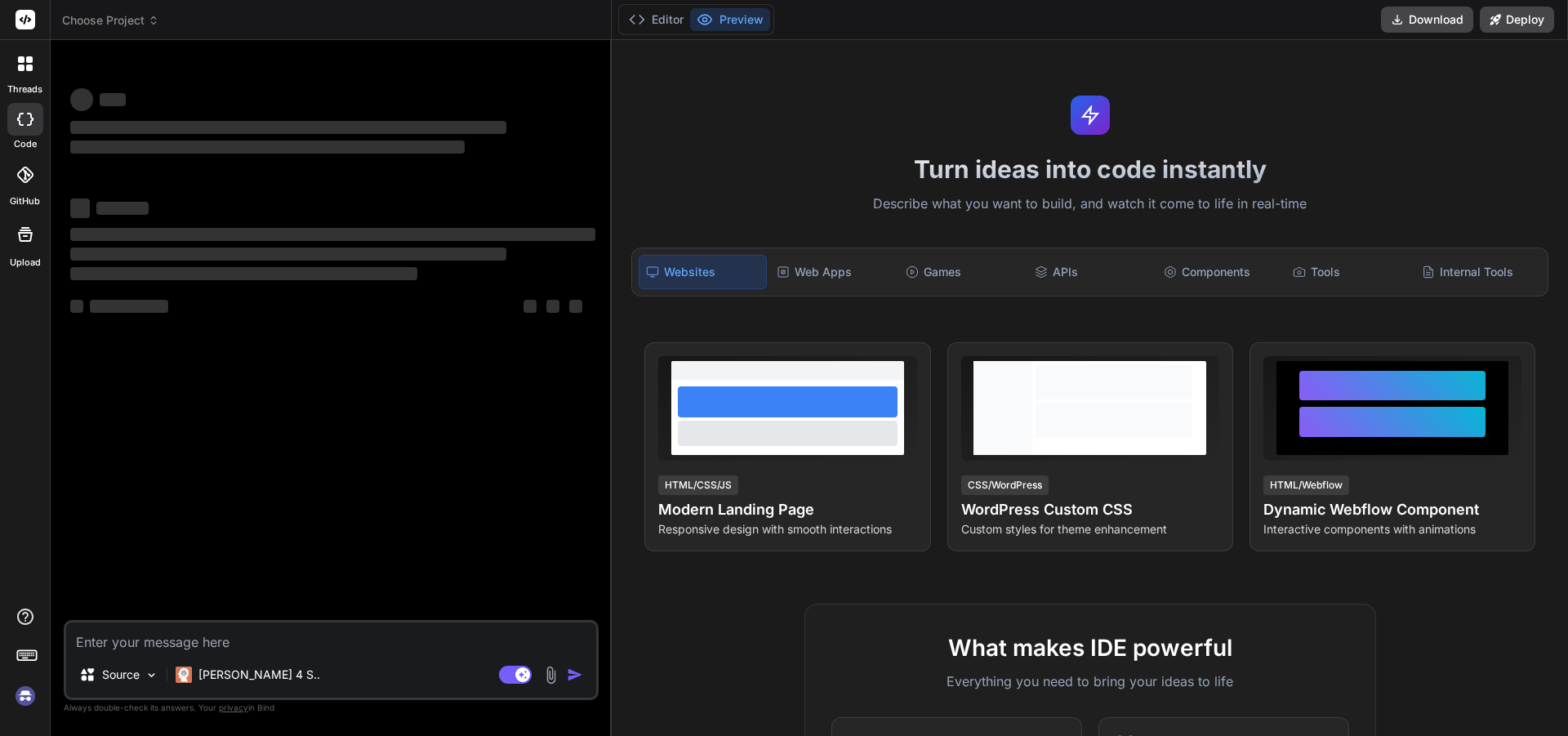
click at [32, 697] on img at bounding box center [25, 695] width 28 height 28
type textarea "x"
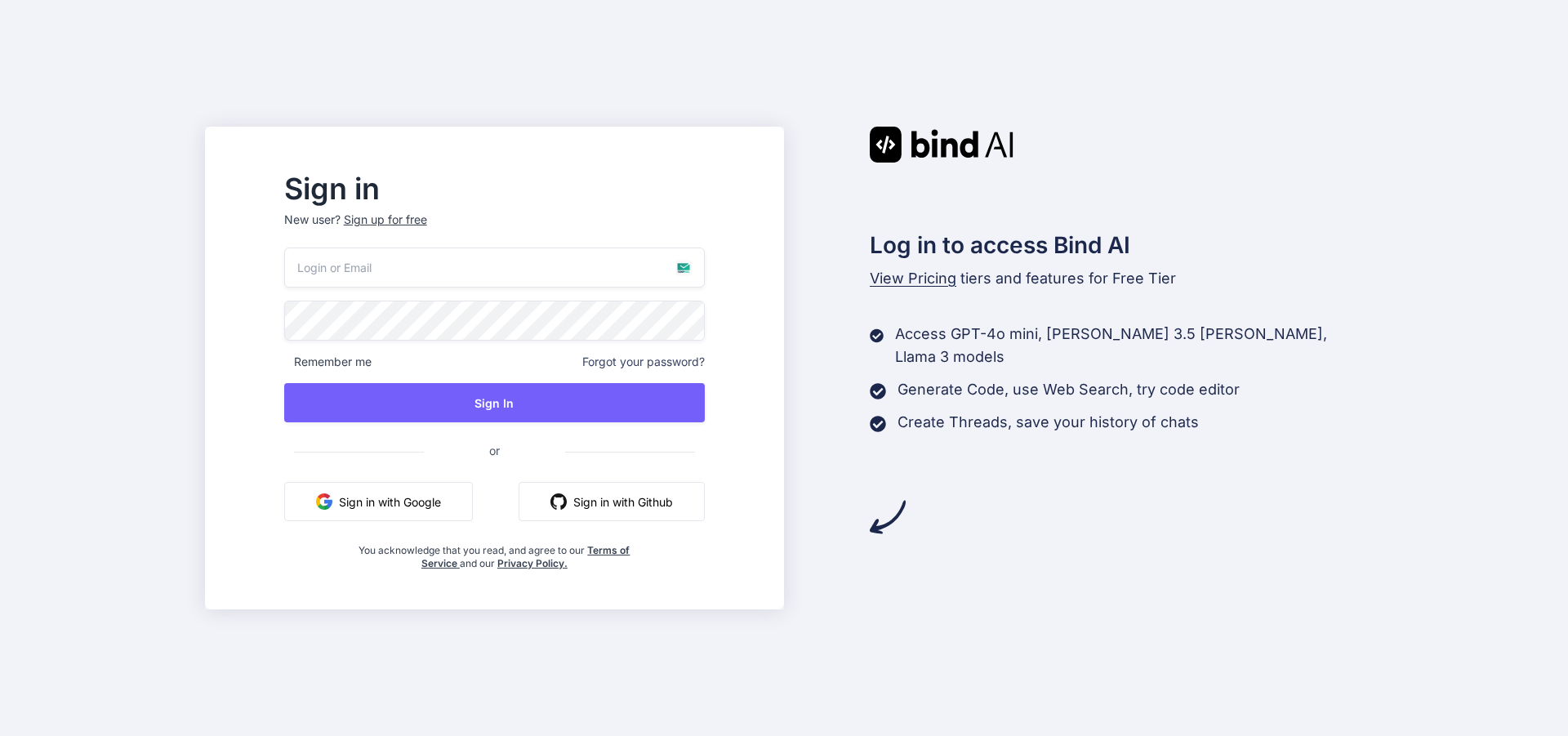
click at [427, 219] on div "Sign up for free" at bounding box center [385, 219] width 83 height 16
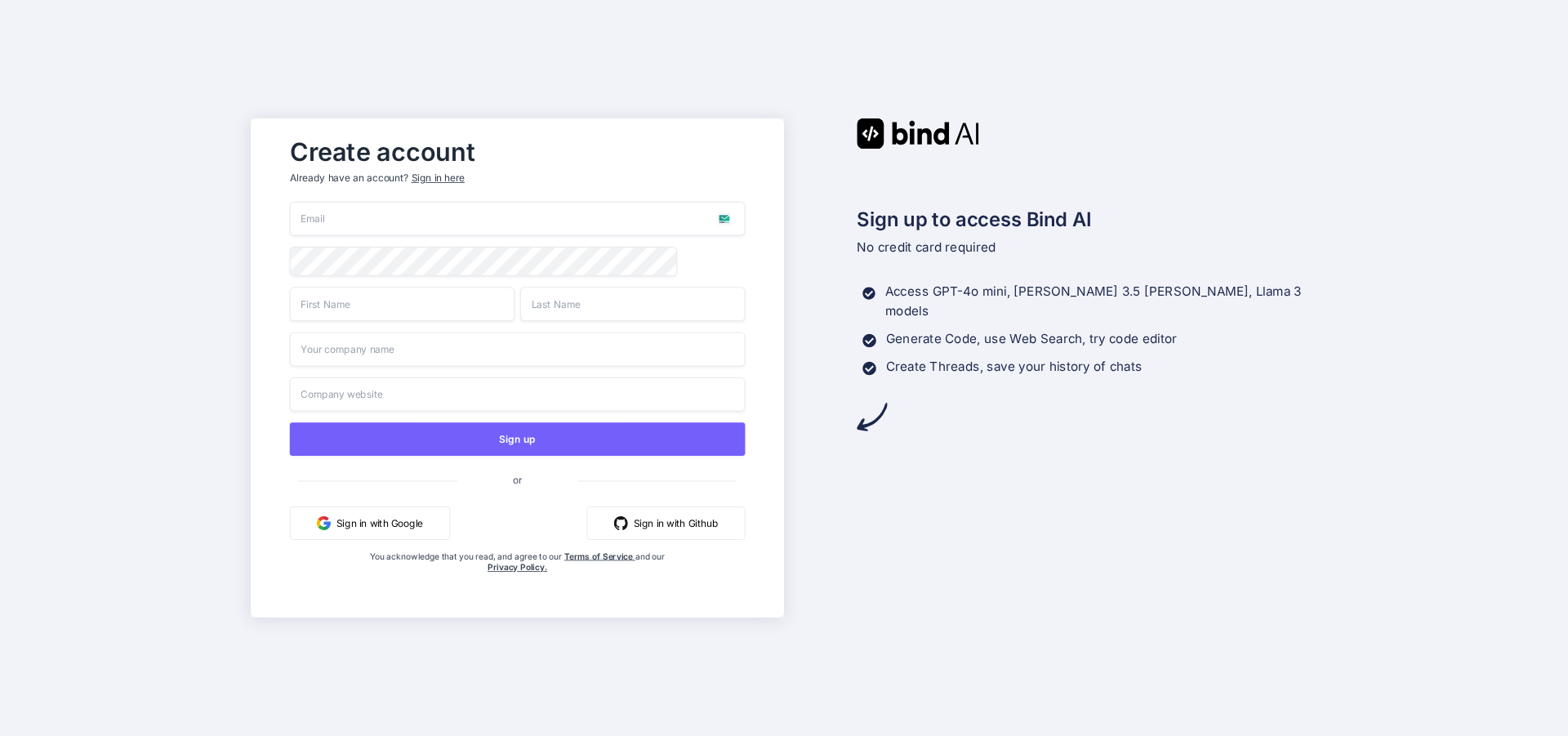
click at [418, 223] on input "email" at bounding box center [518, 219] width 456 height 34
paste input "vawab68420@cronack.com"
type input "vawab68420@cronack.com"
click at [400, 308] on input "text" at bounding box center [402, 303] width 224 height 34
type input "were"
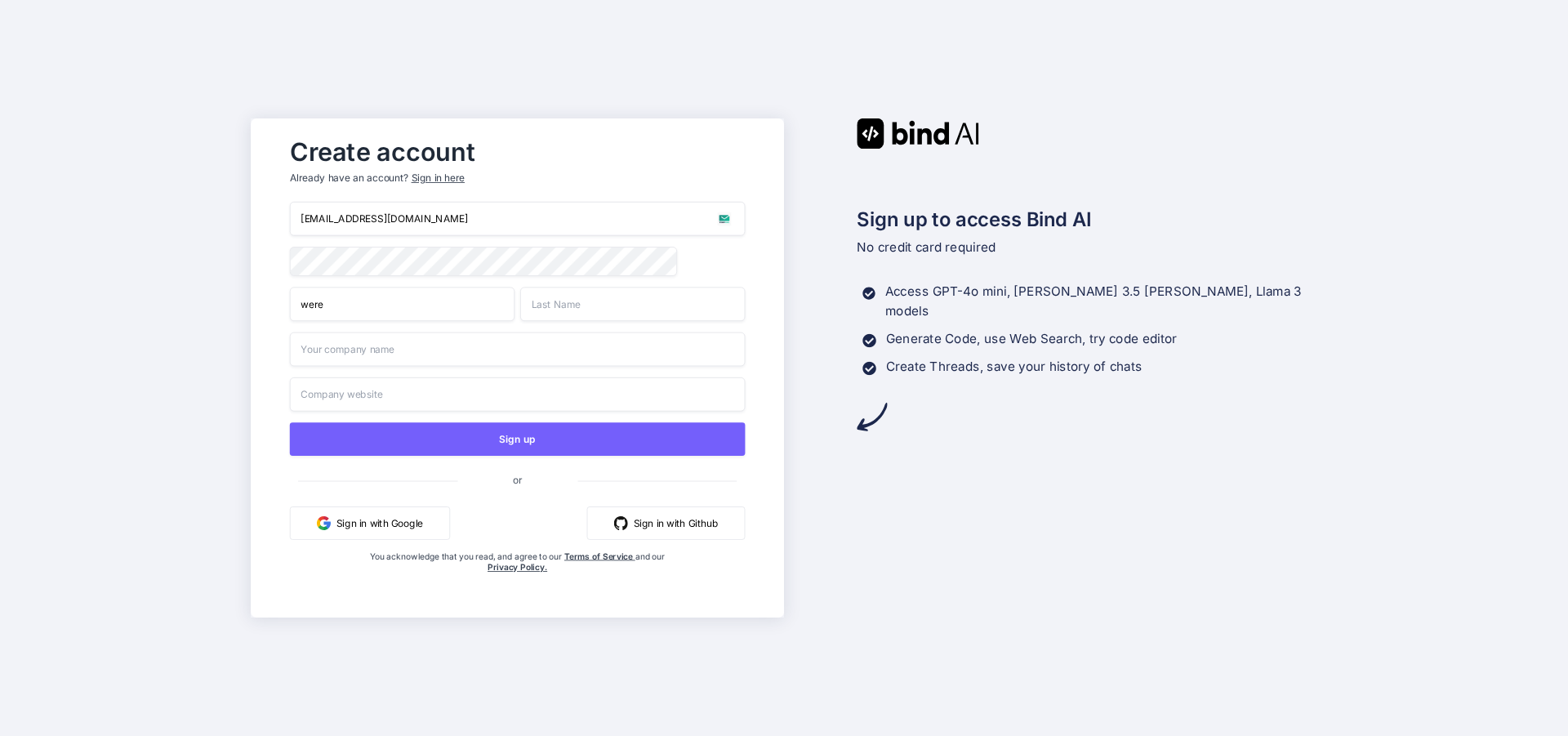
click at [571, 310] on input "text" at bounding box center [632, 303] width 224 height 34
type input "rewe"
click at [472, 354] on input "text" at bounding box center [518, 349] width 456 height 34
type input "wererewe"
click at [447, 402] on input "text" at bounding box center [518, 394] width 456 height 34
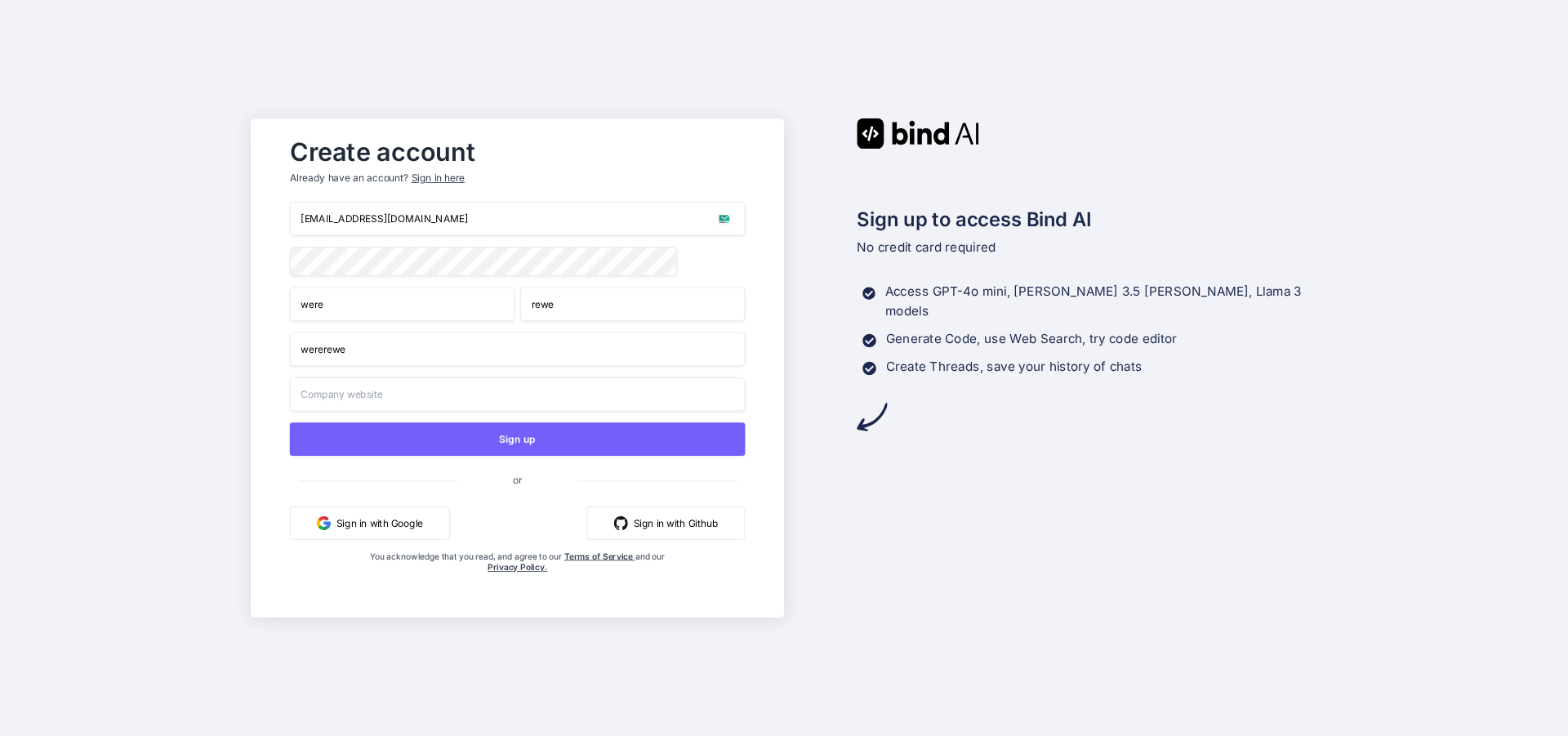
paste input "vawab68420@cronack.com"
drag, startPoint x: 364, startPoint y: 399, endPoint x: 796, endPoint y: 378, distance: 432.5
click at [531, 402] on input "vawab68420@cronack.com" at bounding box center [518, 394] width 456 height 34
type input "vawab68420.com"
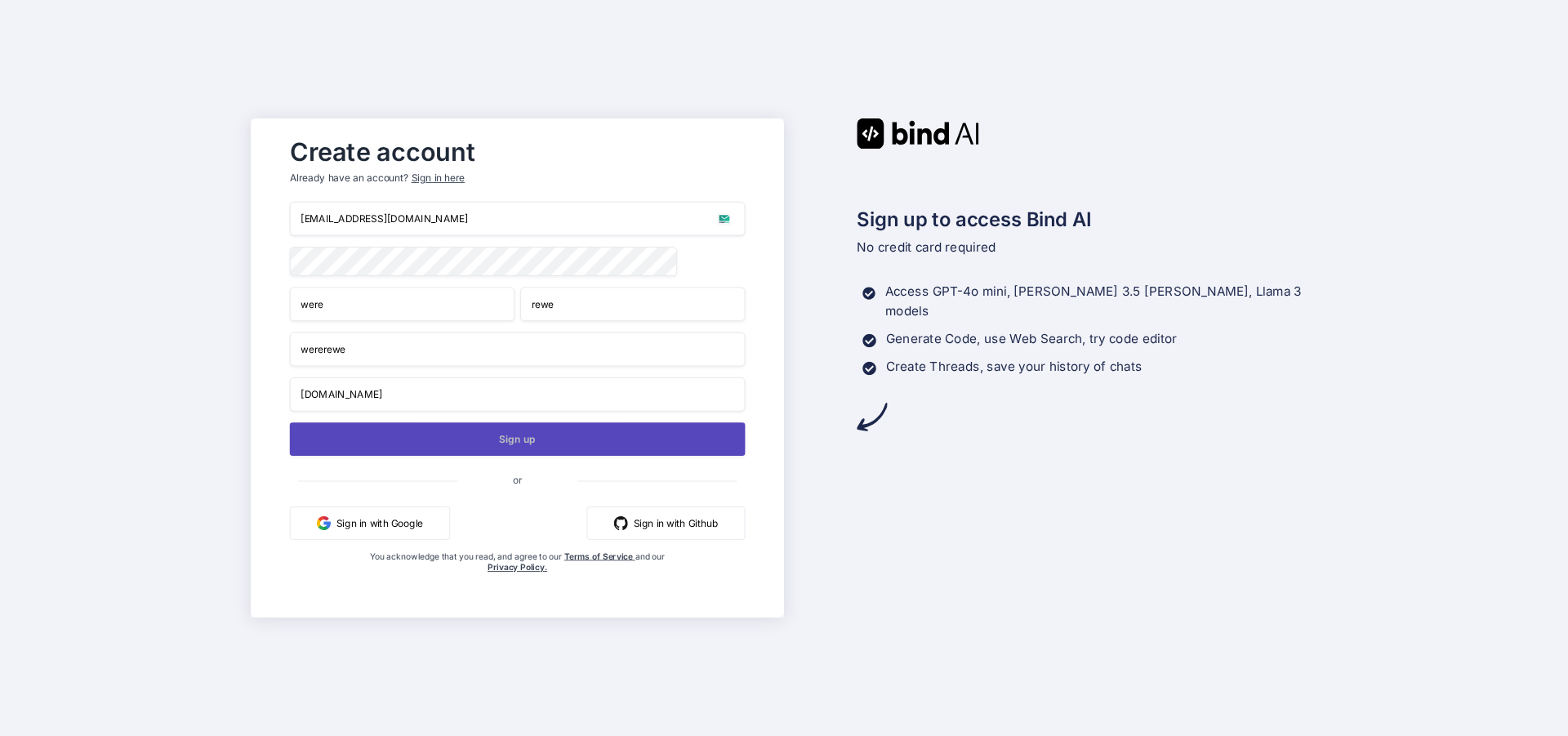
click at [440, 446] on button "Sign up" at bounding box center [518, 440] width 456 height 34
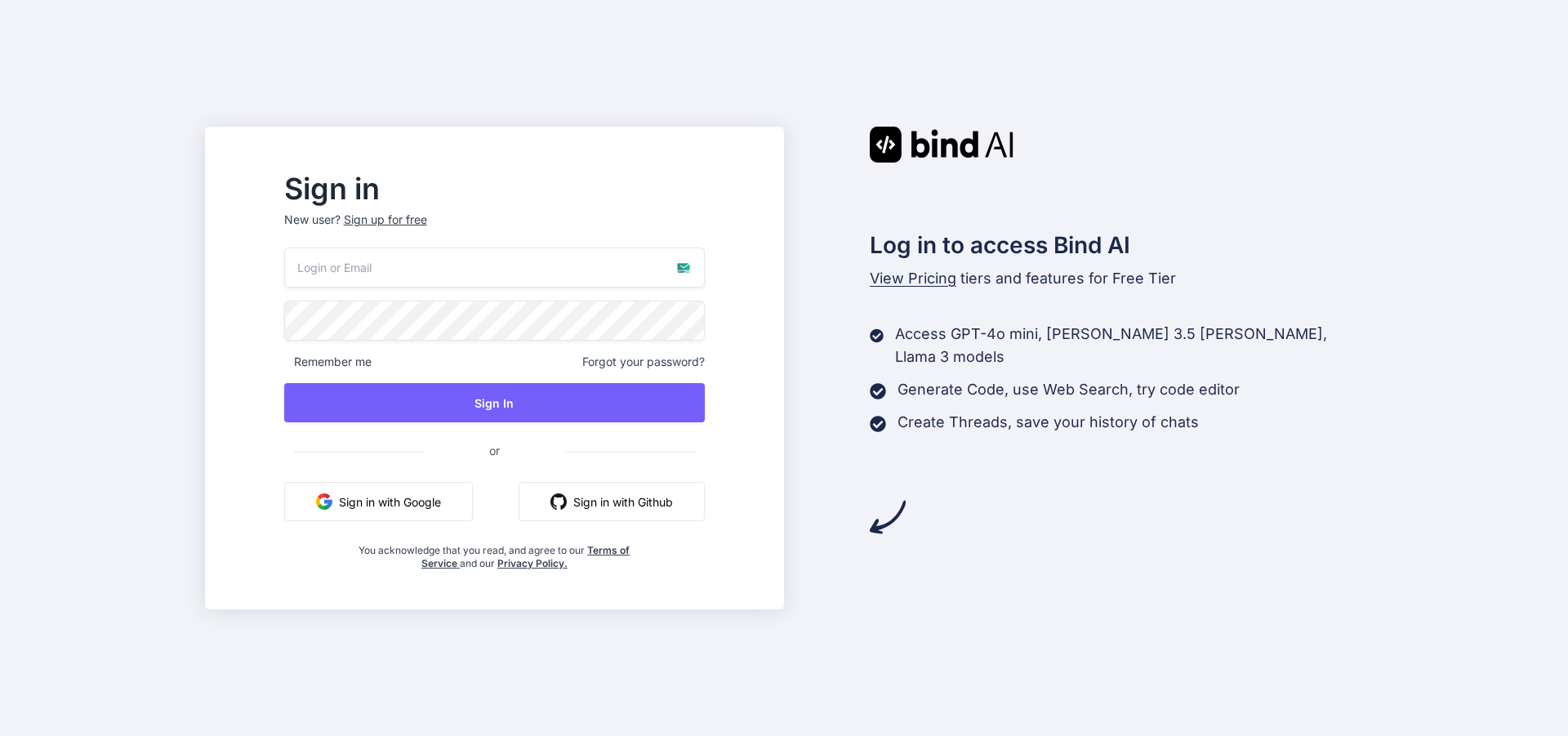
click at [539, 283] on input "email" at bounding box center [495, 267] width 421 height 40
paste input "vawab68420@cronack.com"
type input "vawab68420@cronack.com"
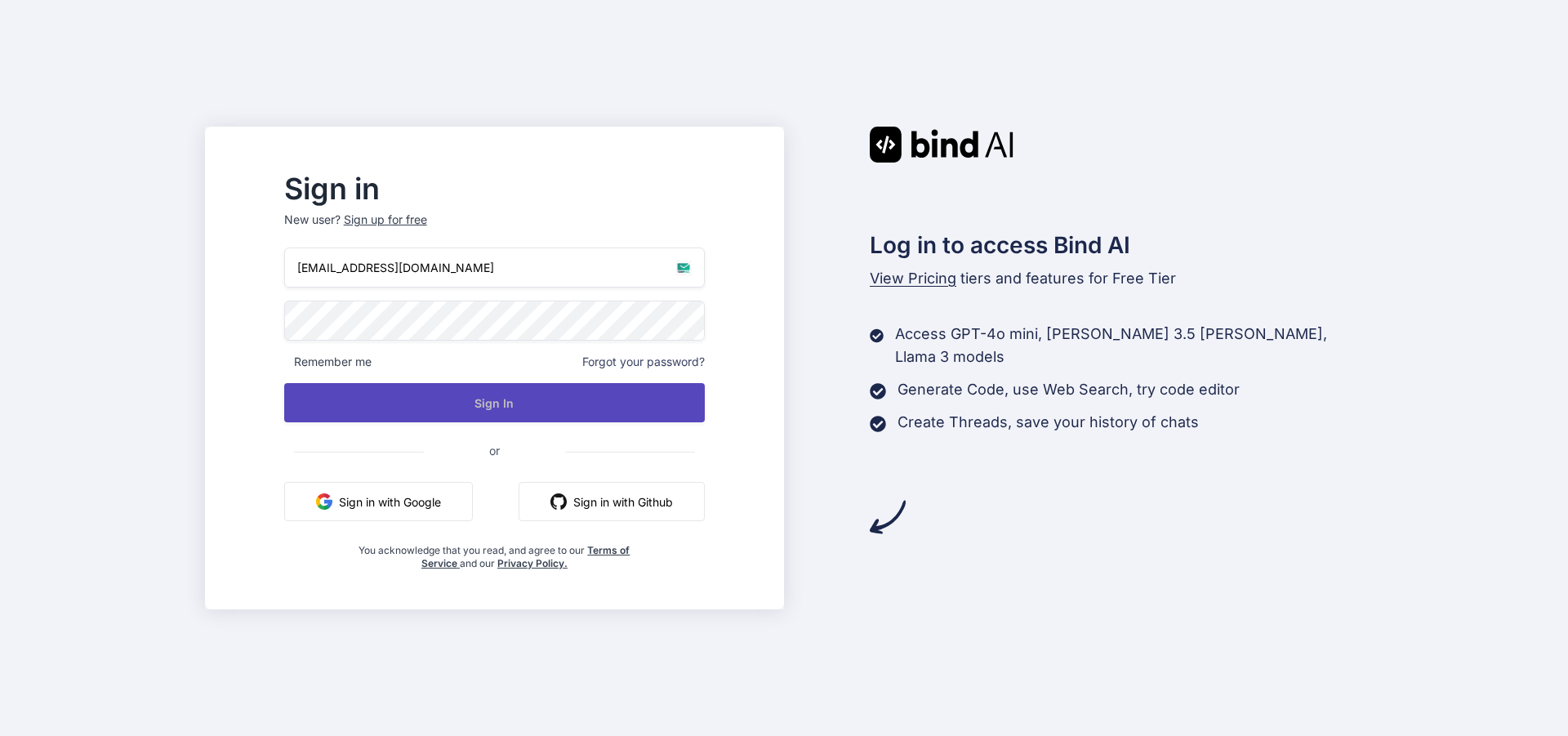
click at [509, 395] on button "Sign In" at bounding box center [495, 402] width 421 height 39
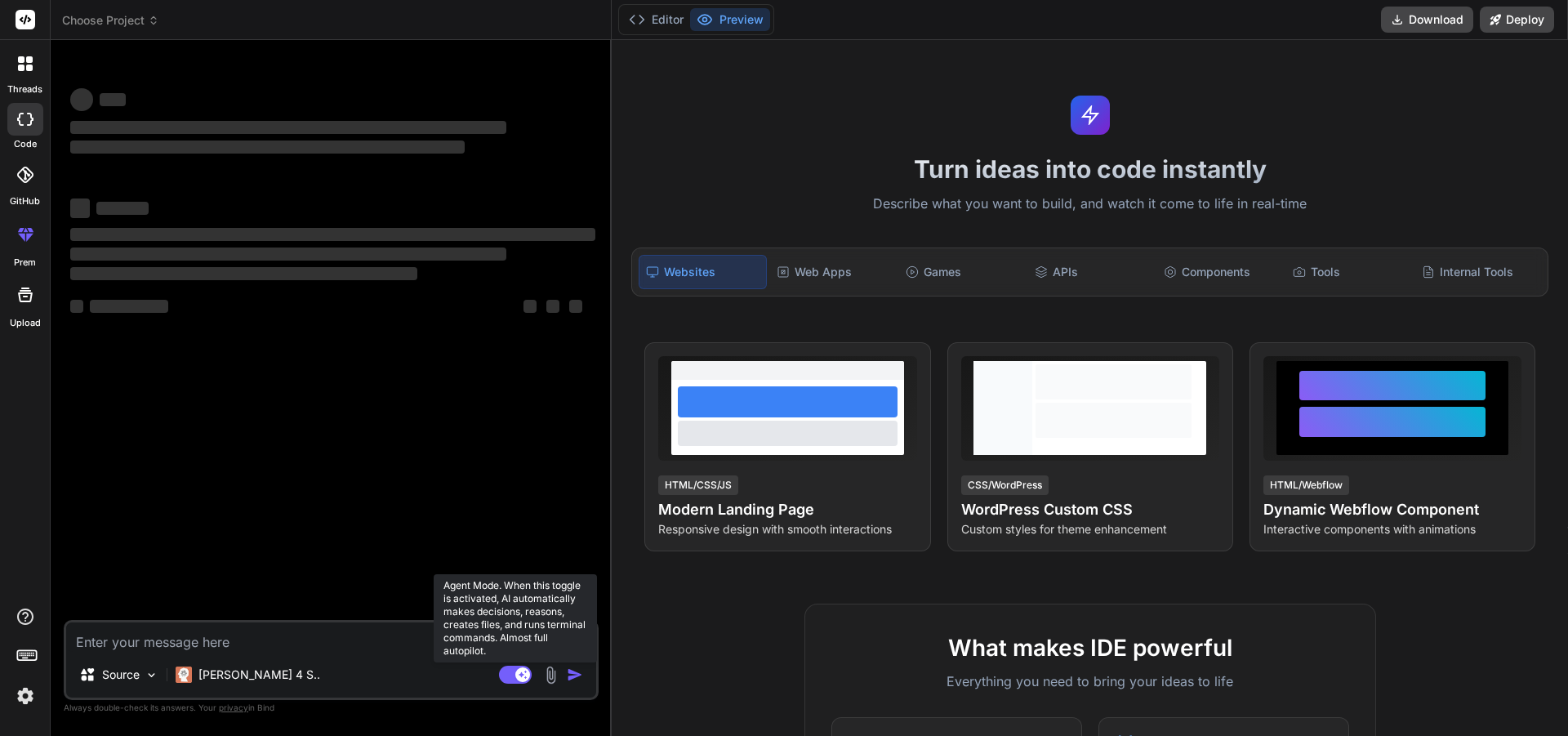
click at [507, 672] on rect at bounding box center [515, 674] width 33 height 18
type textarea "x"
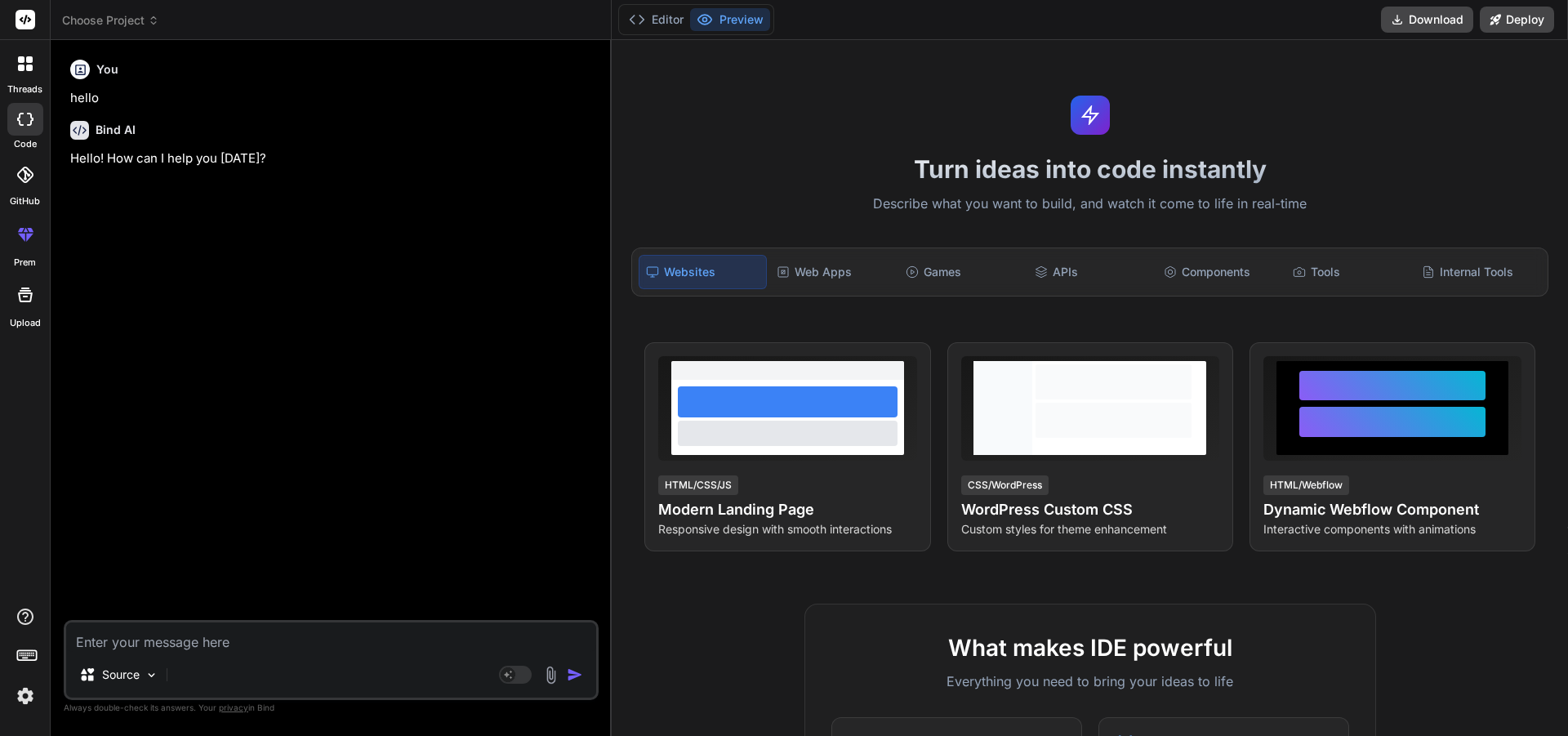
type textarea "x"
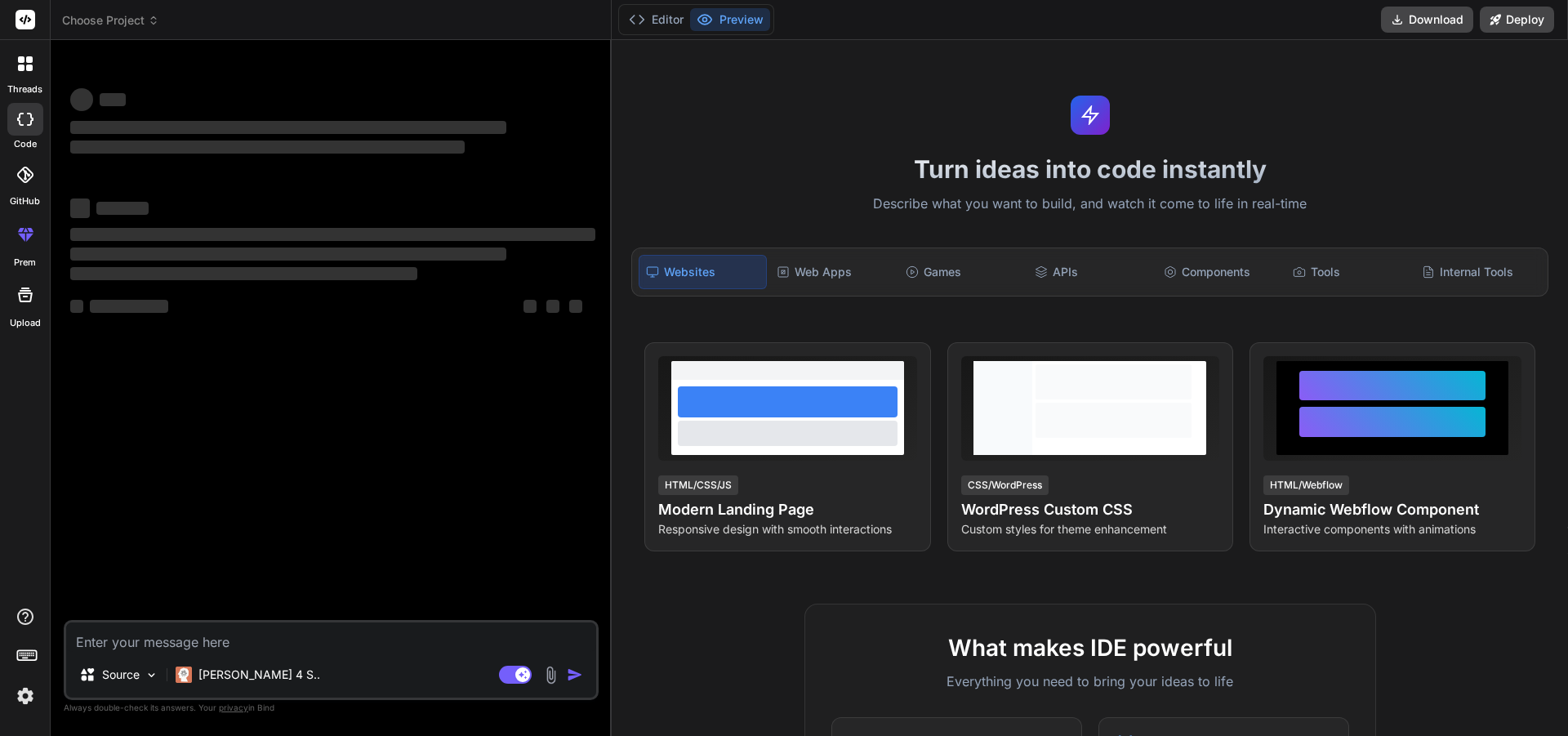
type textarea "x"
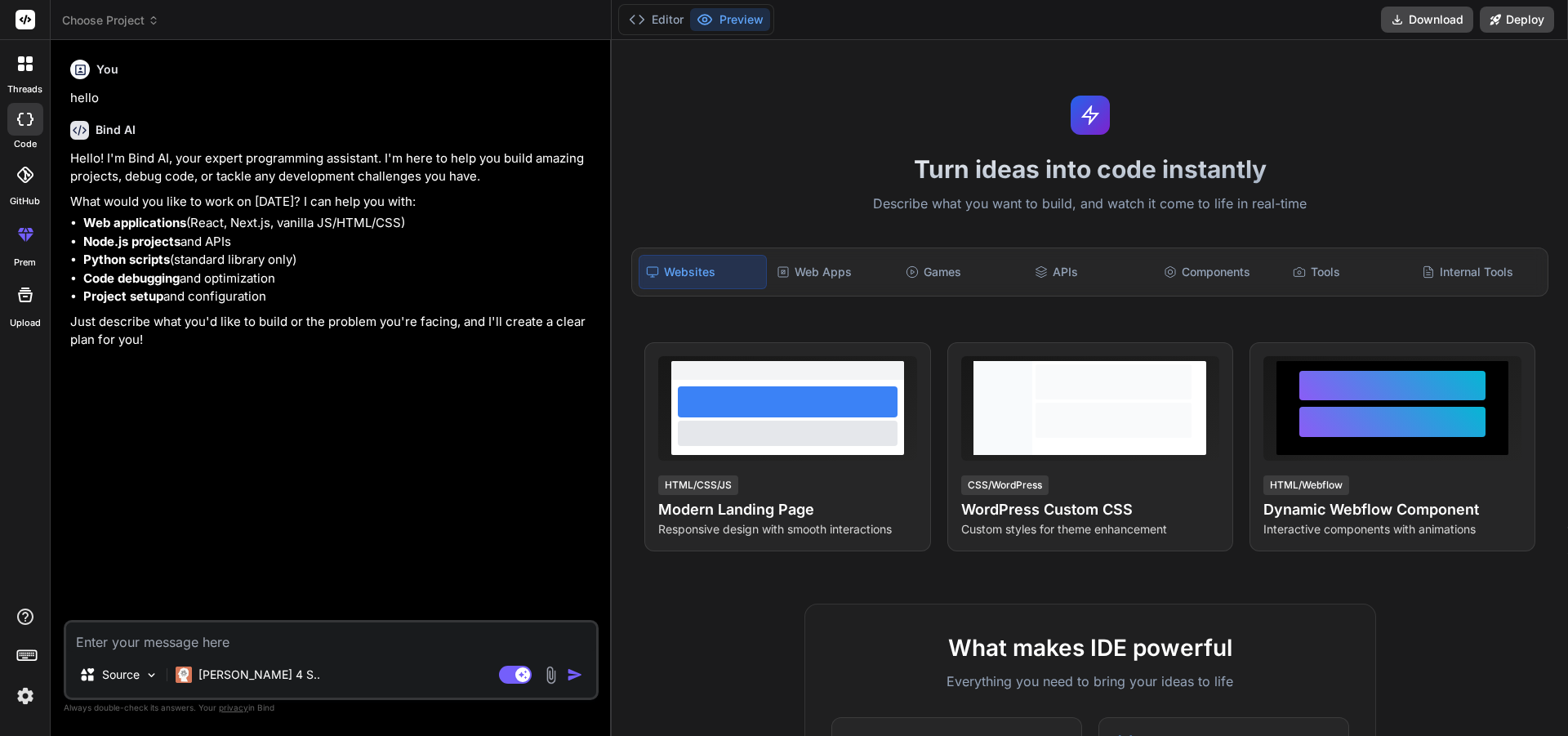
type textarea "x"
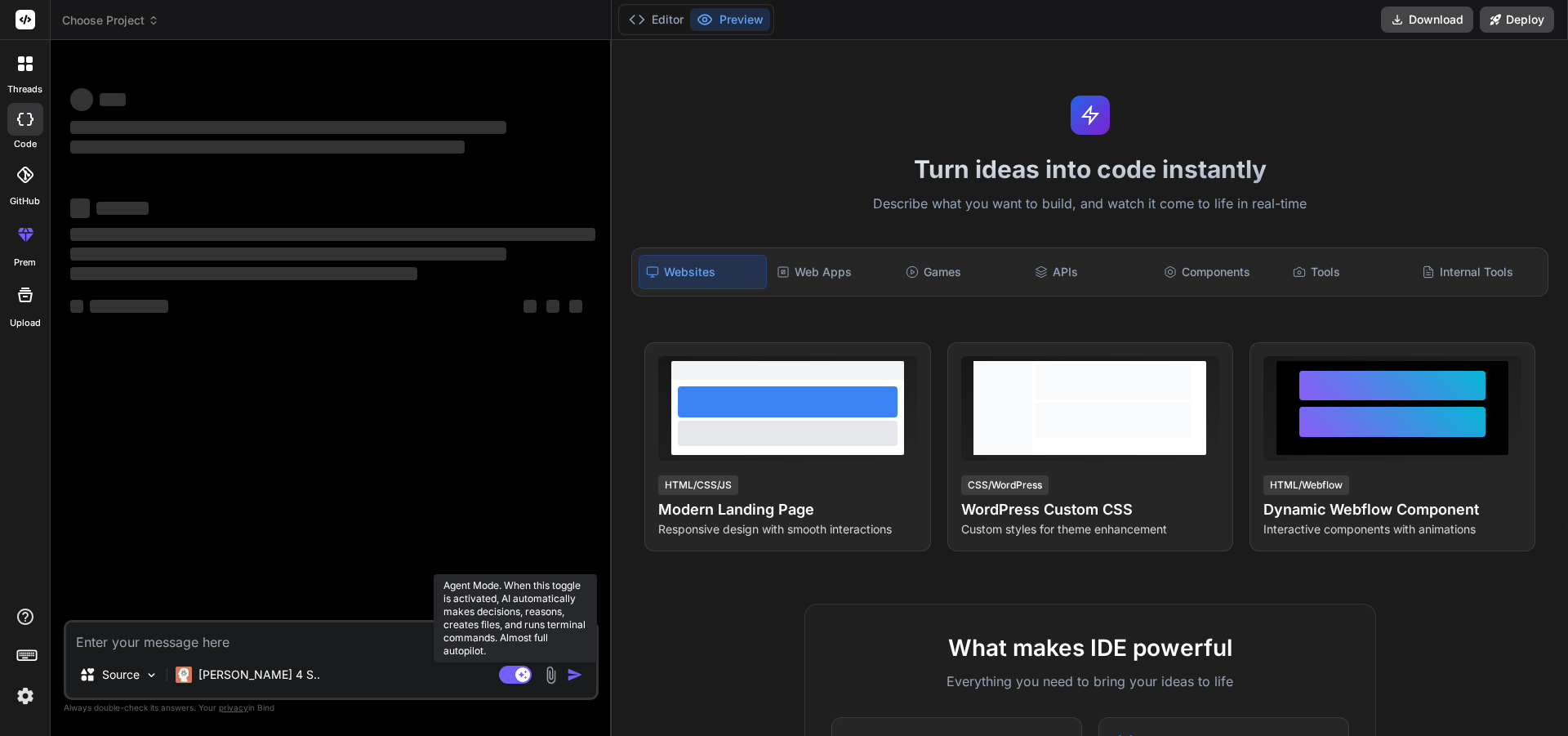
click at [520, 671] on rect at bounding box center [522, 674] width 14 height 14
type textarea "x"
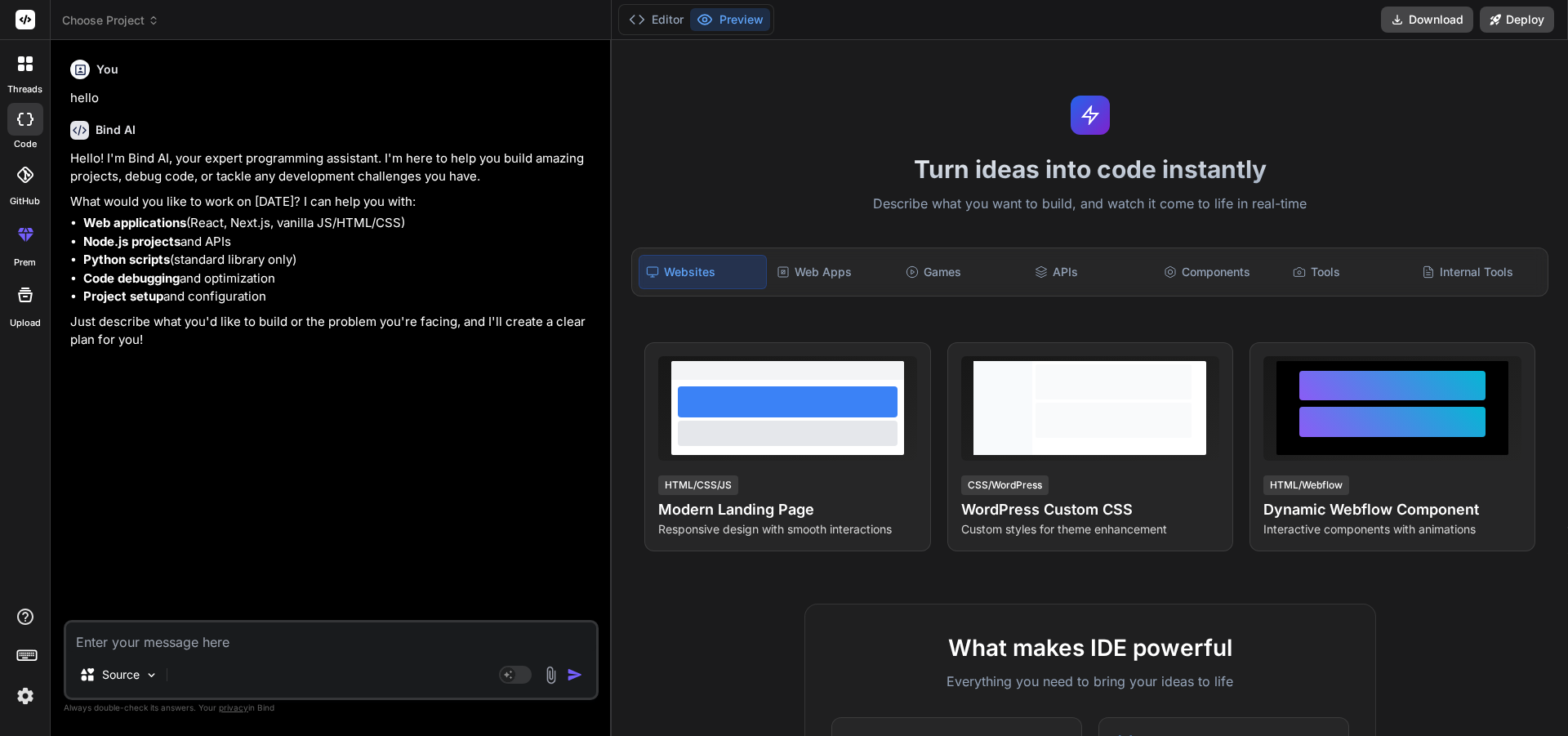
click at [25, 692] on img at bounding box center [25, 695] width 28 height 28
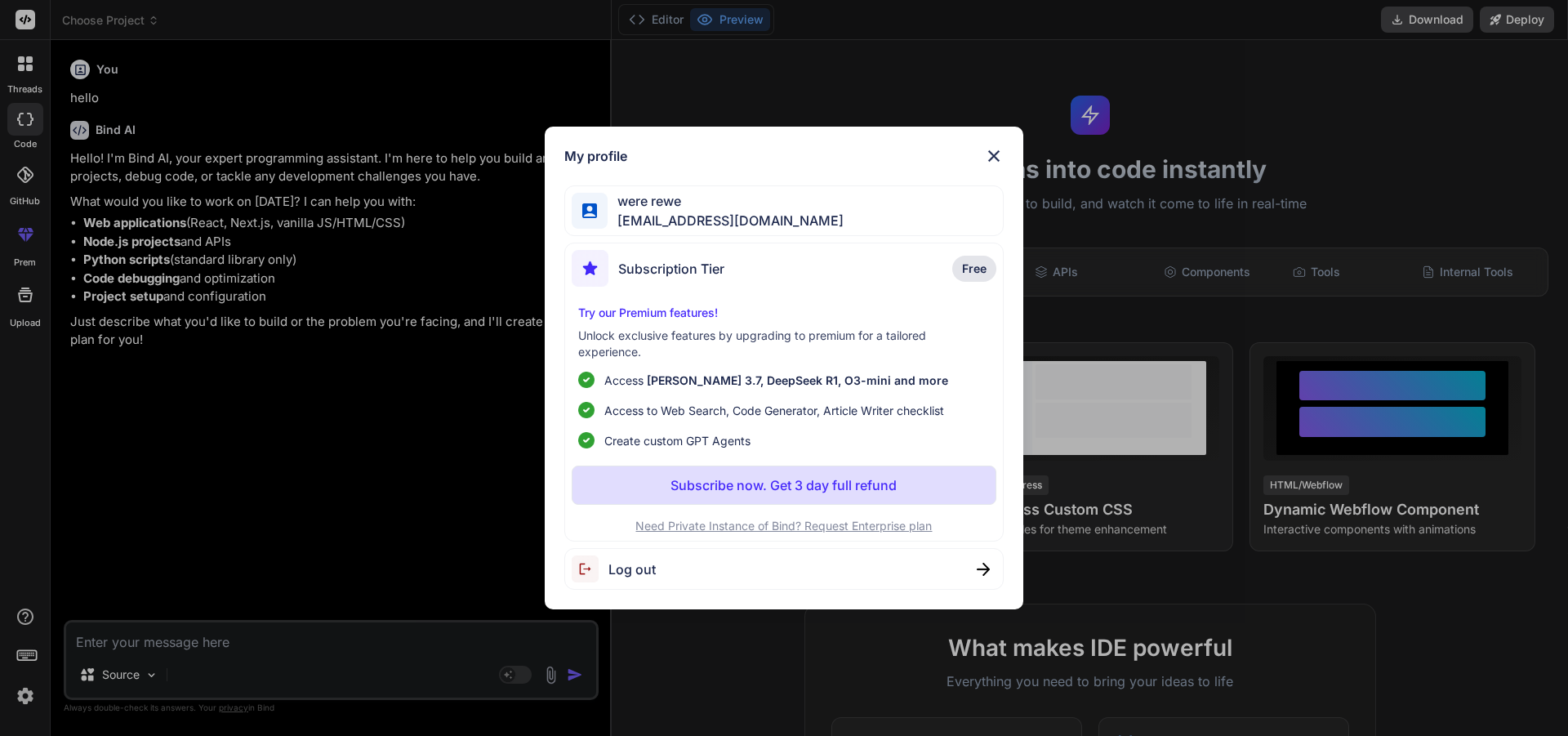
click at [280, 433] on div "My profile were rewe vawab68420@cronack.com Subscription Tier Free Try our Prem…" at bounding box center [784, 368] width 1568 height 736
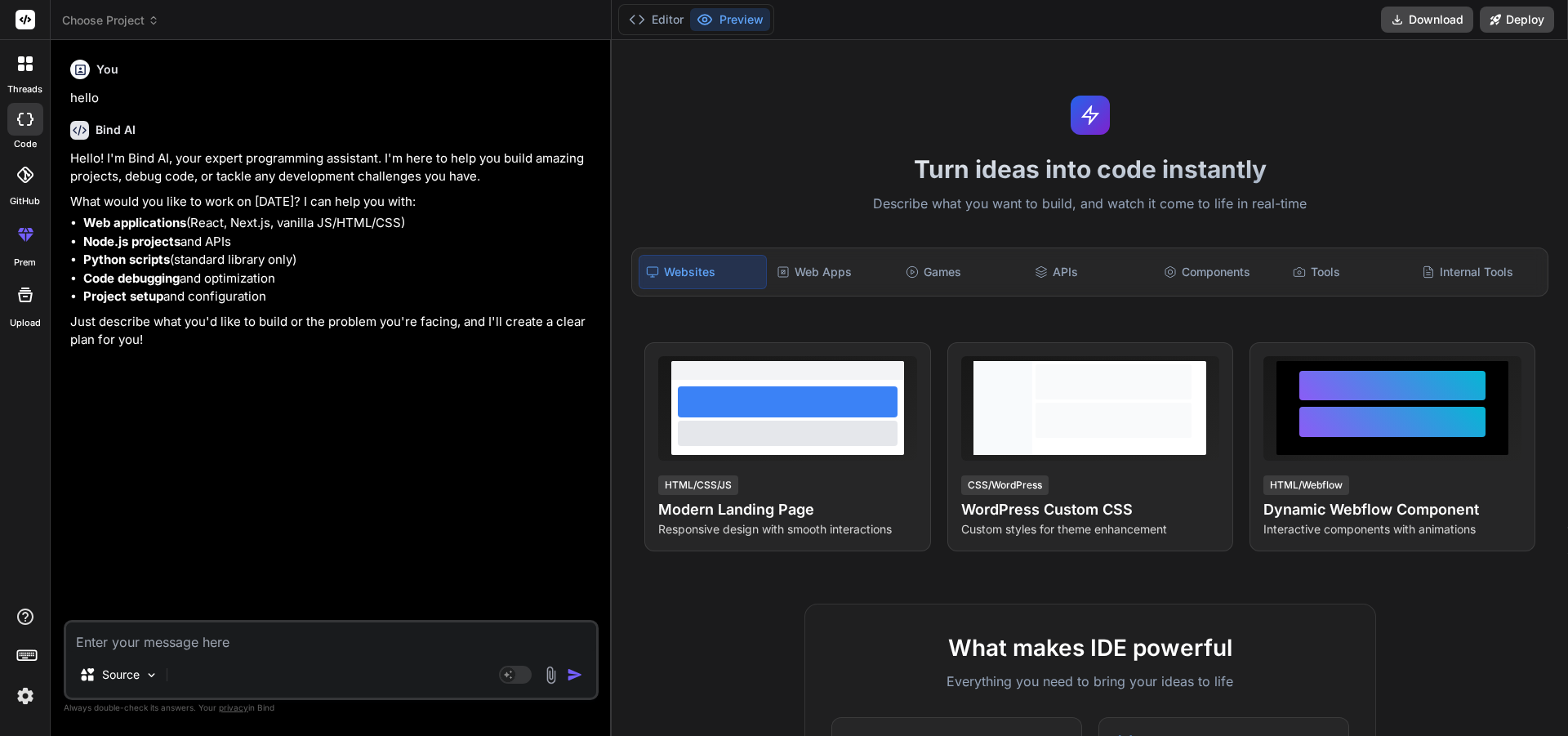
click at [19, 19] on rect at bounding box center [25, 19] width 19 height 19
click at [30, 19] on icon at bounding box center [25, 19] width 12 height 10
click at [25, 78] on div at bounding box center [25, 64] width 34 height 34
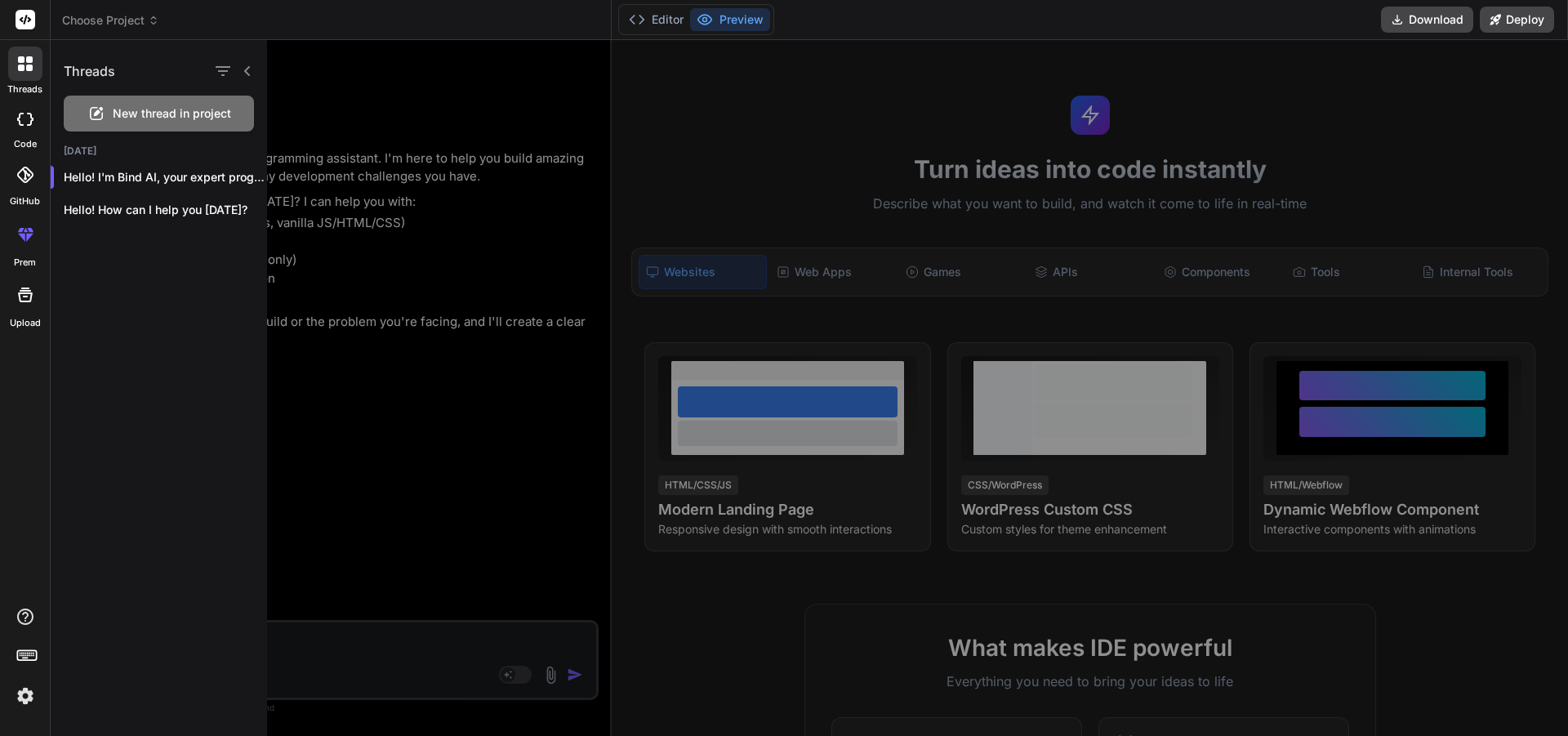
click at [24, 125] on div at bounding box center [25, 119] width 36 height 33
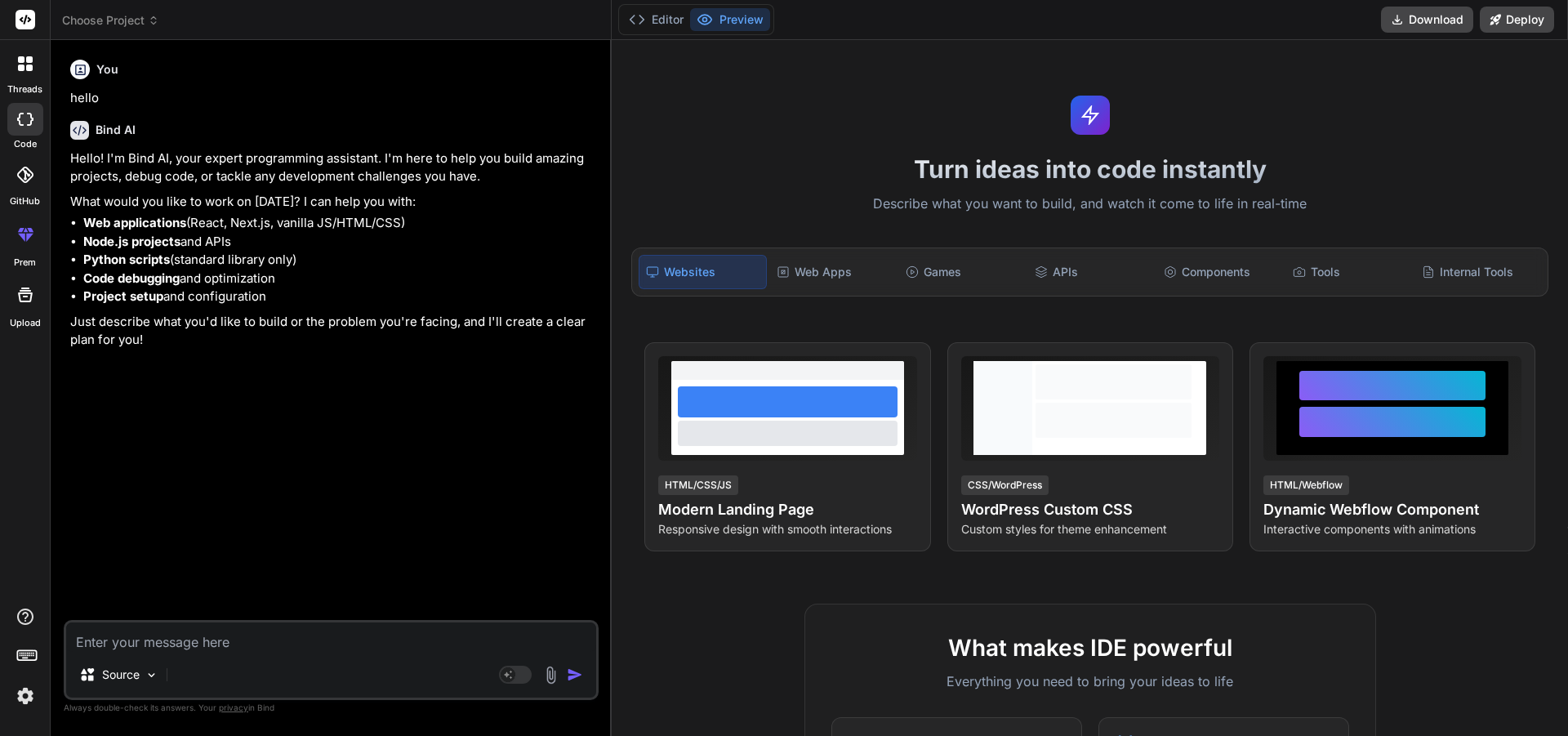
click at [22, 116] on icon at bounding box center [25, 119] width 16 height 13
click at [32, 57] on icon at bounding box center [30, 60] width 7 height 7
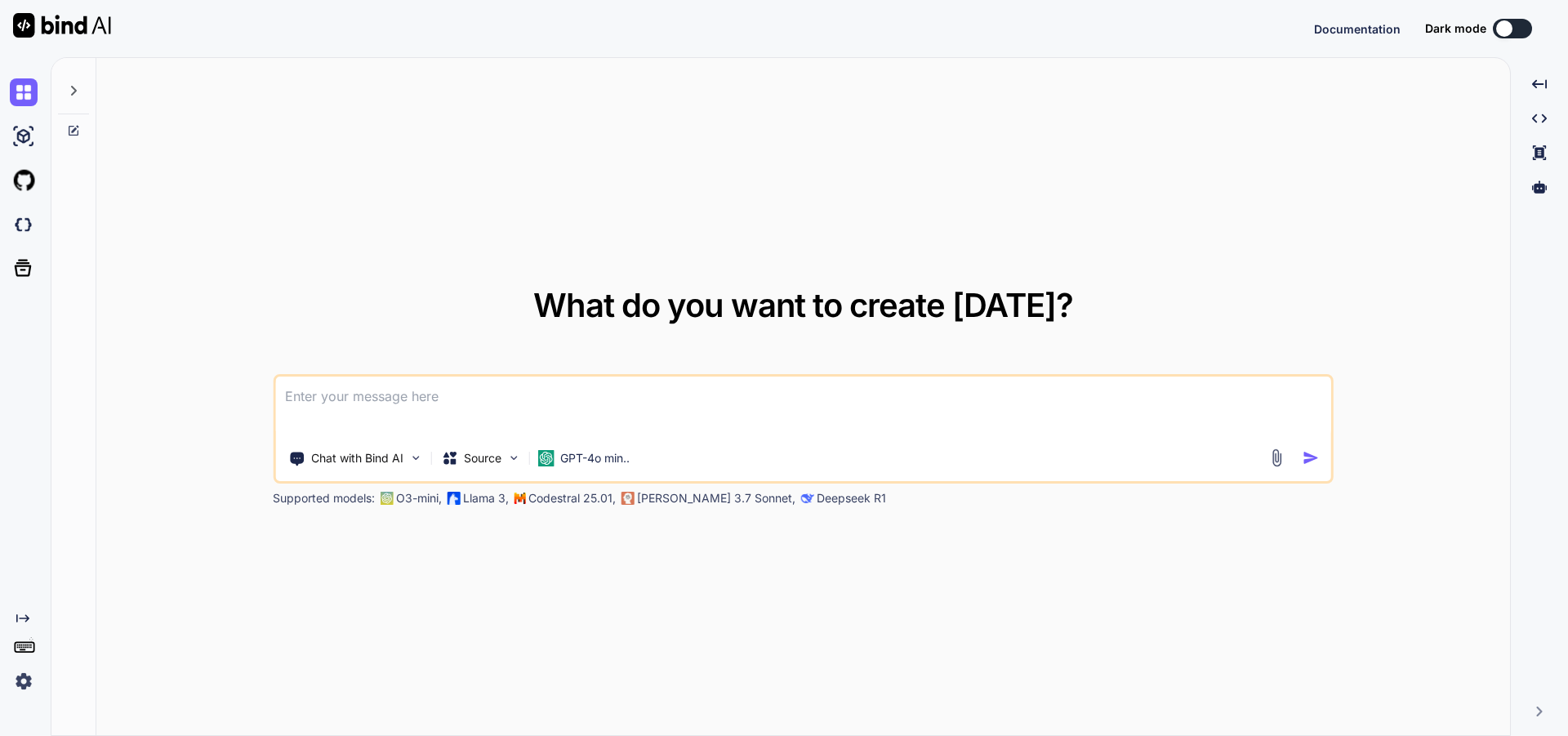
type textarea "x"
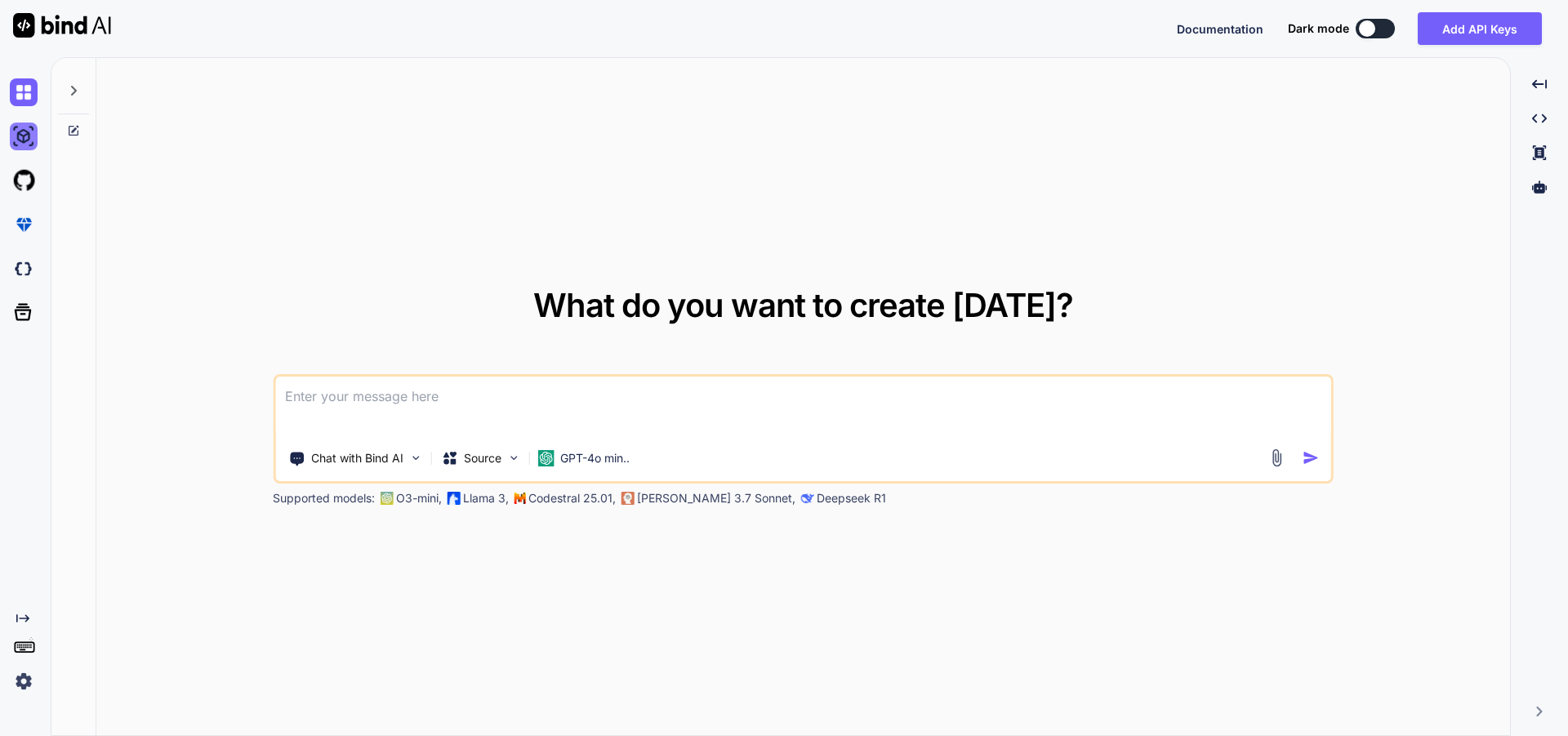
click at [22, 147] on img at bounding box center [24, 136] width 28 height 28
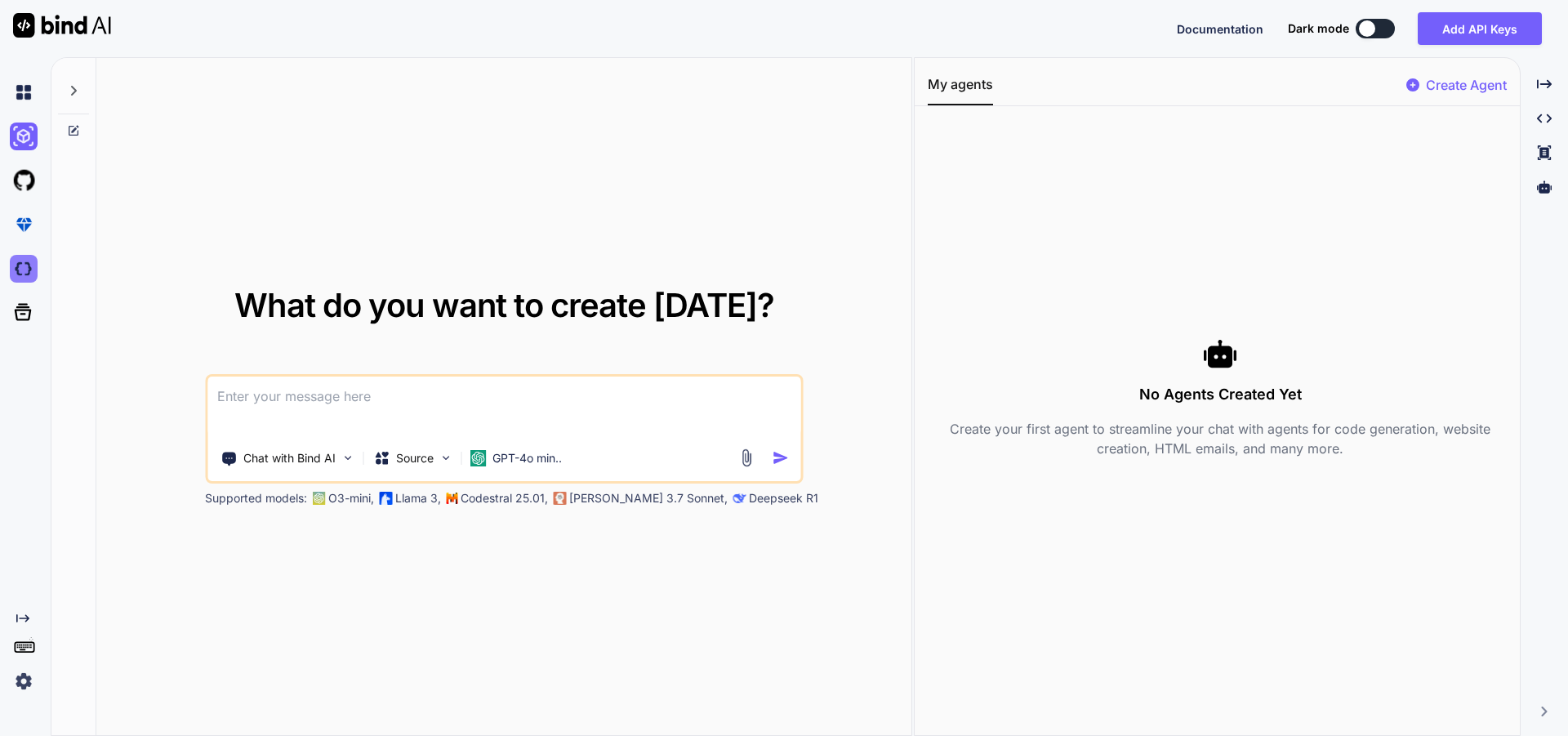
click at [19, 275] on img at bounding box center [24, 268] width 28 height 28
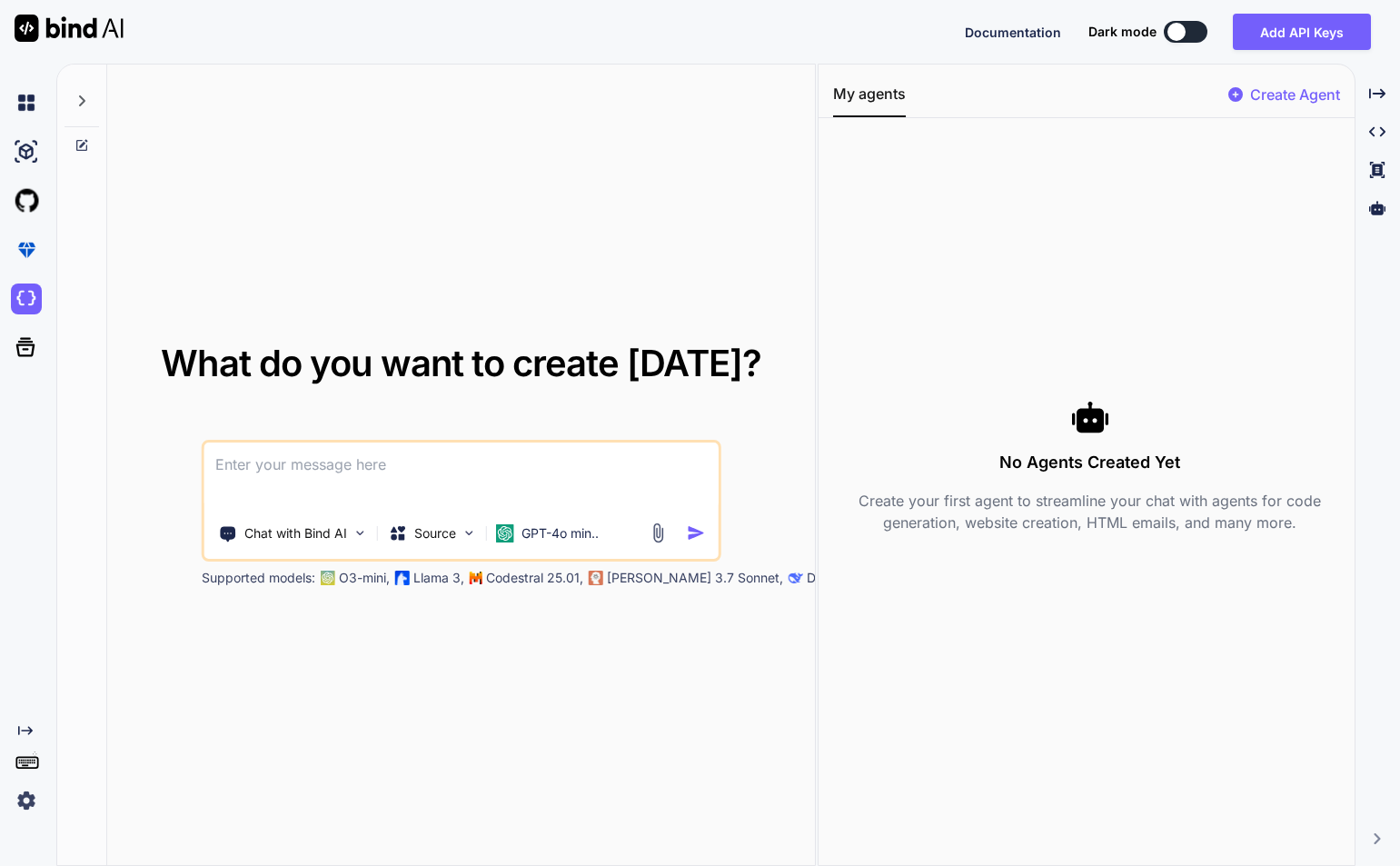
click at [33, 736] on div "Created with Pixso." at bounding box center [30, 730] width 38 height 14
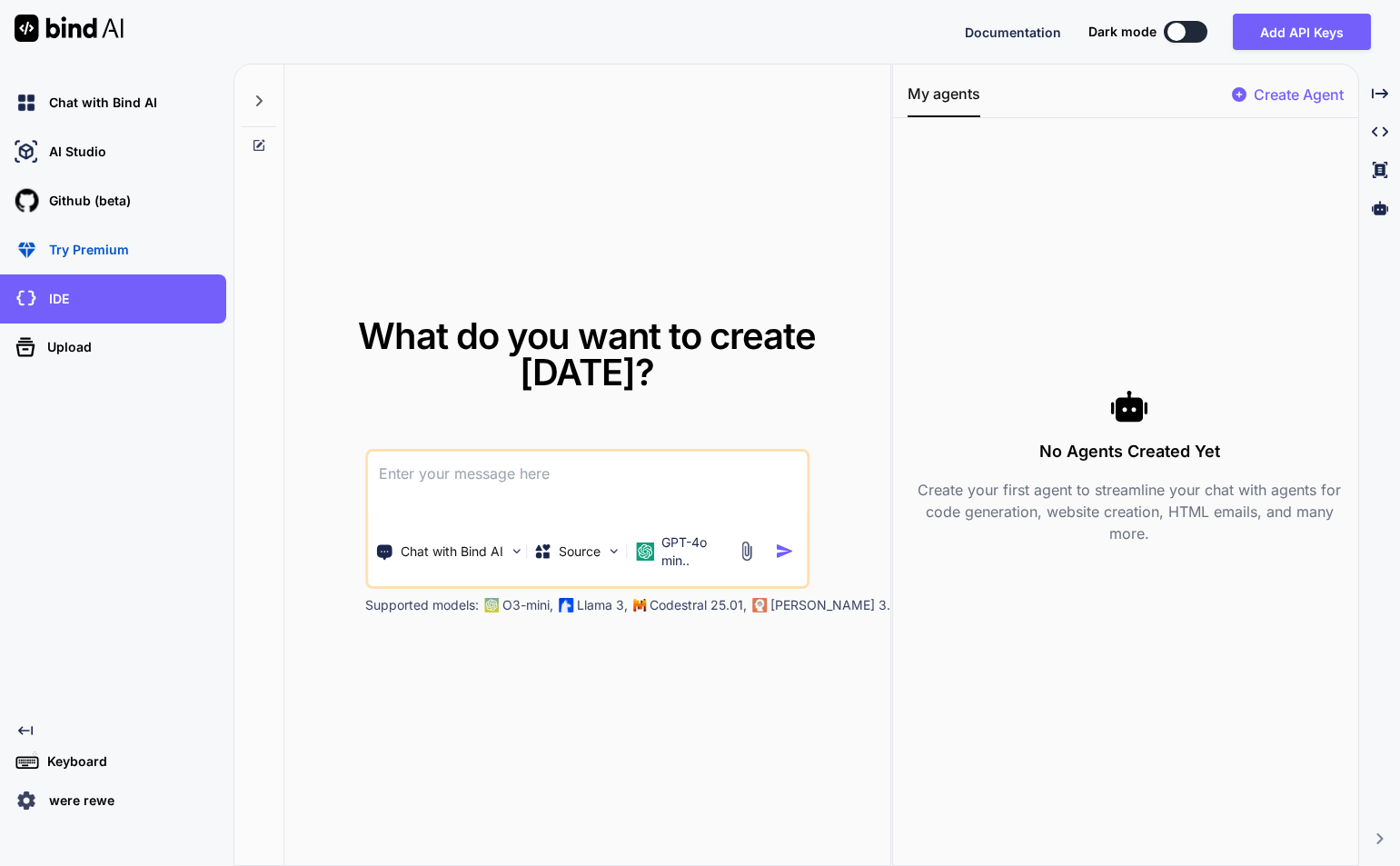
click at [32, 729] on icon at bounding box center [24, 730] width 14 height 9
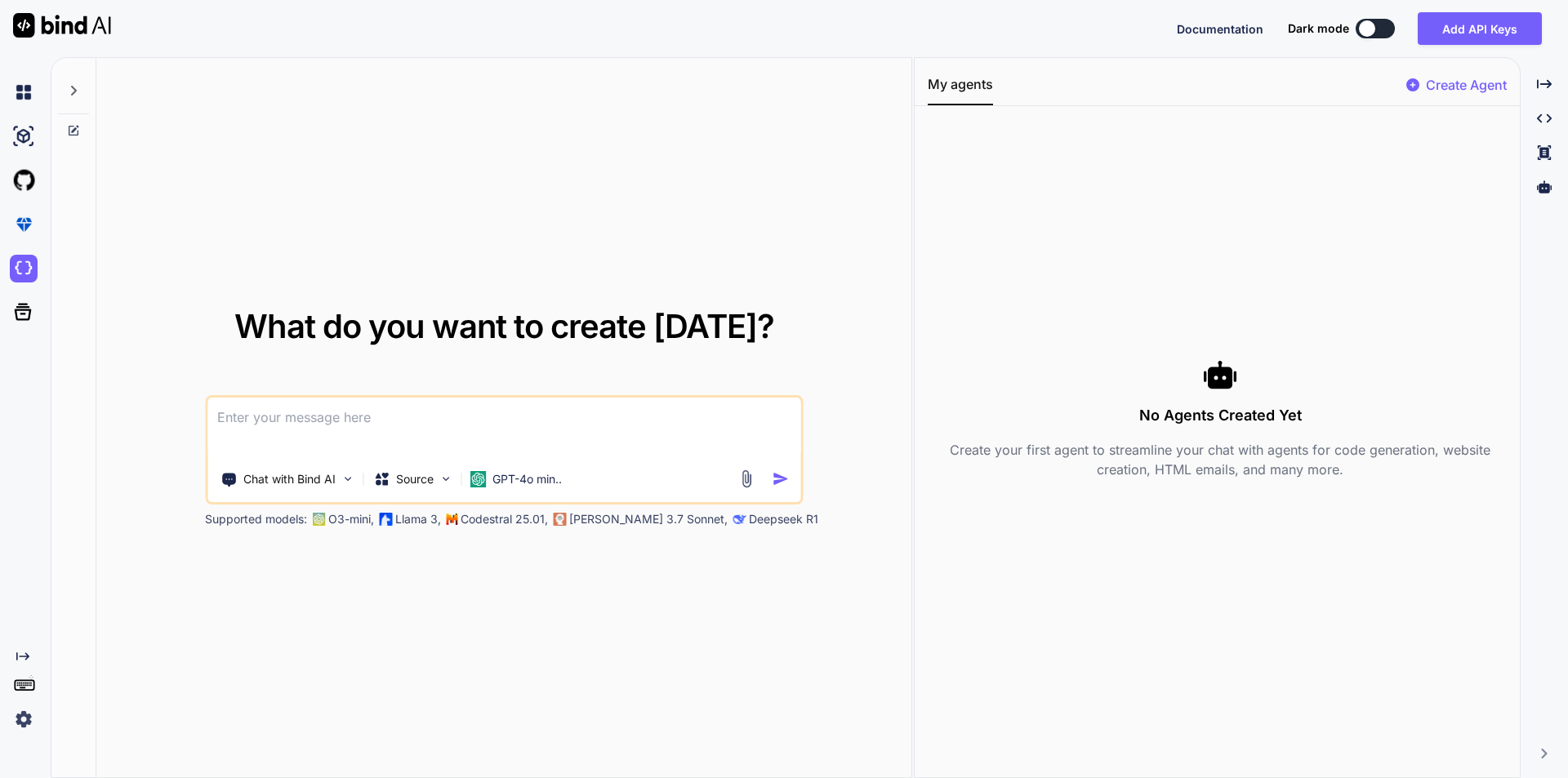
click at [554, 441] on textarea at bounding box center [504, 428] width 593 height 60
click at [301, 487] on p "Chat with Bind AI" at bounding box center [289, 478] width 92 height 16
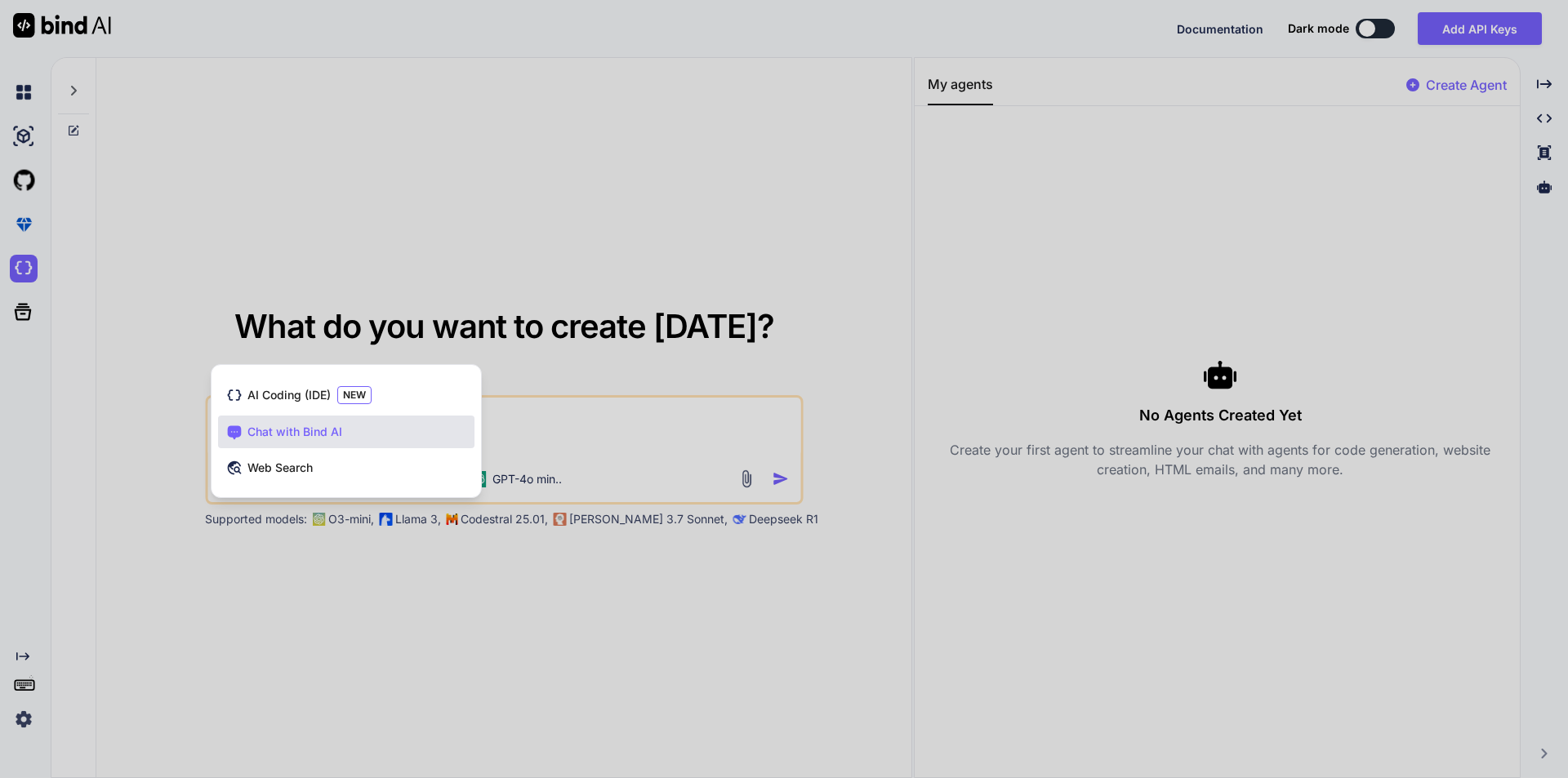
click at [470, 268] on div at bounding box center [784, 389] width 1568 height 778
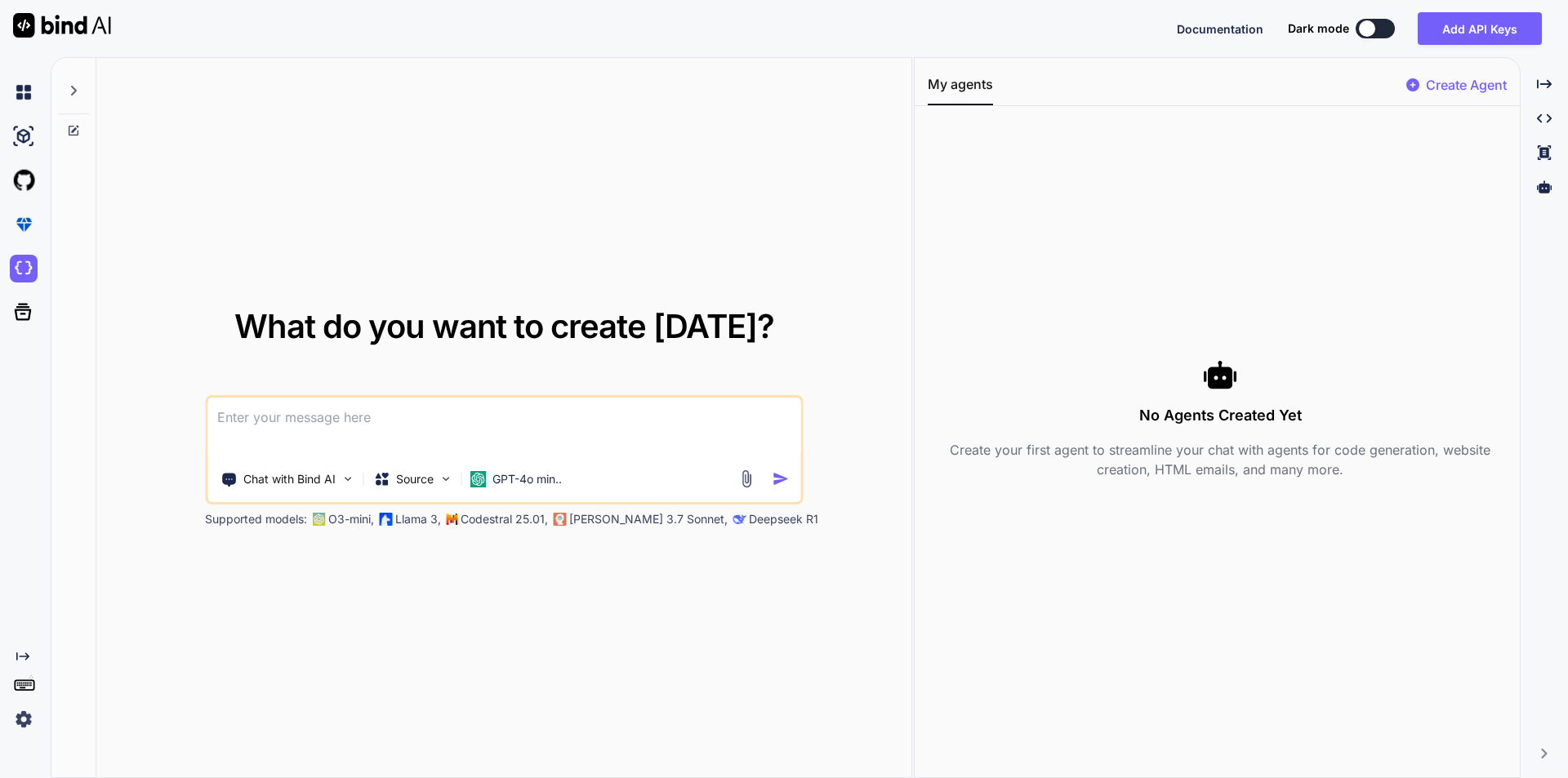
click at [510, 438] on textarea at bounding box center [504, 428] width 593 height 60
type textarea "hai"
click at [778, 479] on img "button" at bounding box center [780, 478] width 17 height 17
click at [331, 442] on textarea "hai" at bounding box center [504, 428] width 593 height 60
click at [1557, 86] on div "Created with Pixso." at bounding box center [1544, 84] width 34 height 28
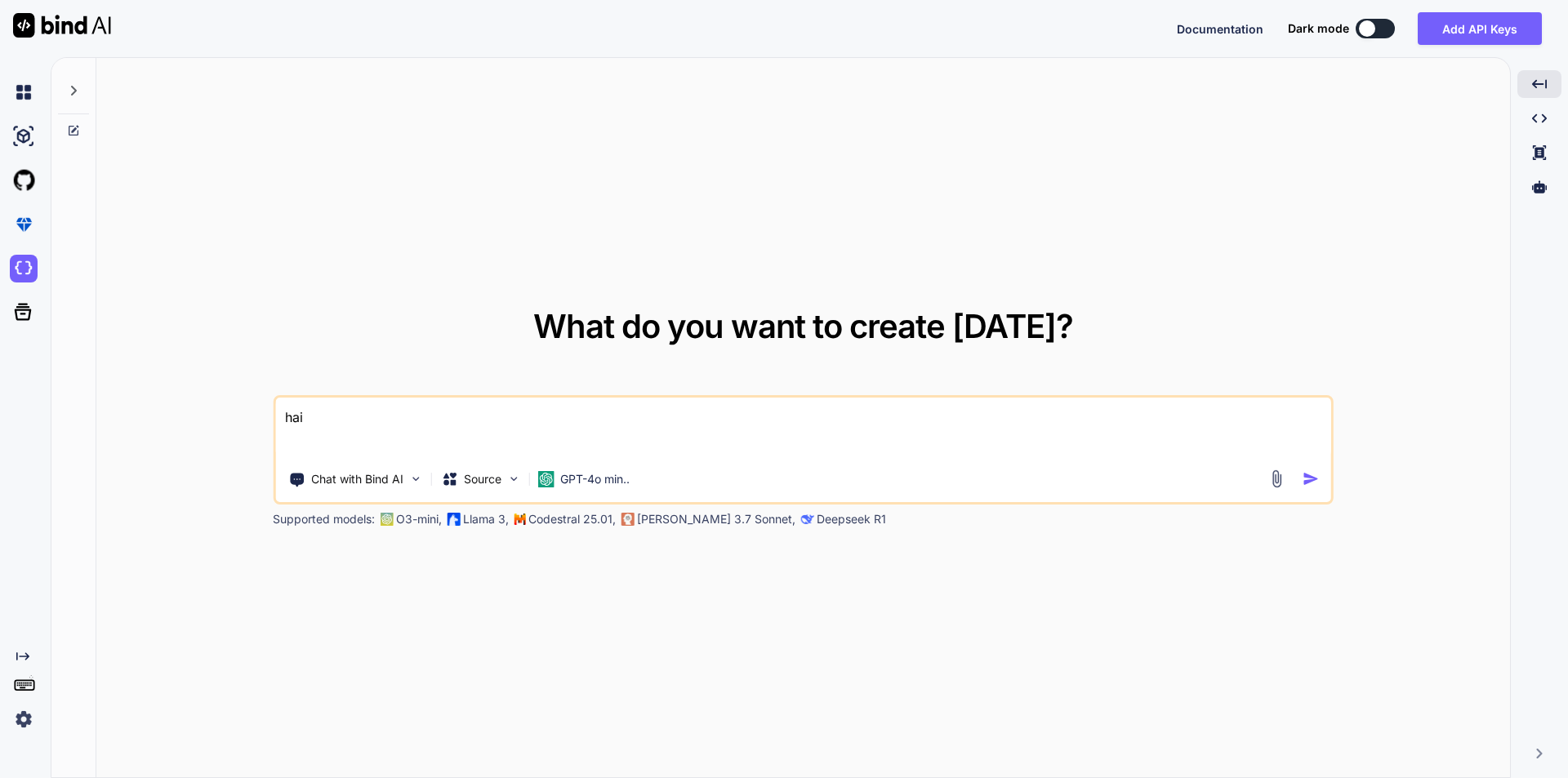
click at [631, 433] on textarea "hai" at bounding box center [803, 428] width 1056 height 60
click at [575, 415] on textarea "hai" at bounding box center [803, 428] width 1056 height 60
click at [579, 422] on textarea "hai" at bounding box center [803, 428] width 1056 height 60
click at [357, 477] on p "Chat with Bind AI" at bounding box center [357, 478] width 92 height 16
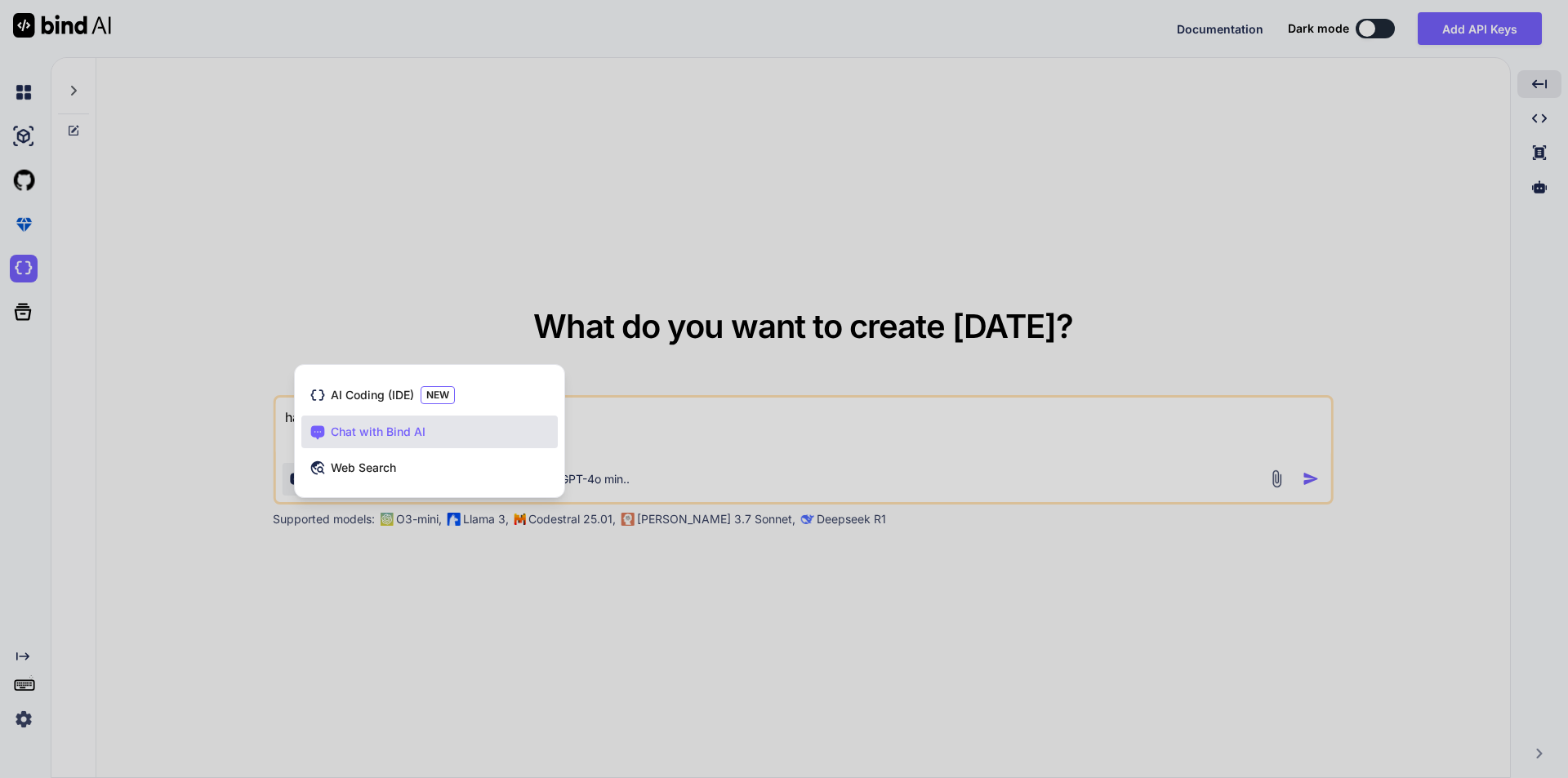
click at [374, 437] on span "Chat with Bind AI" at bounding box center [379, 431] width 95 height 16
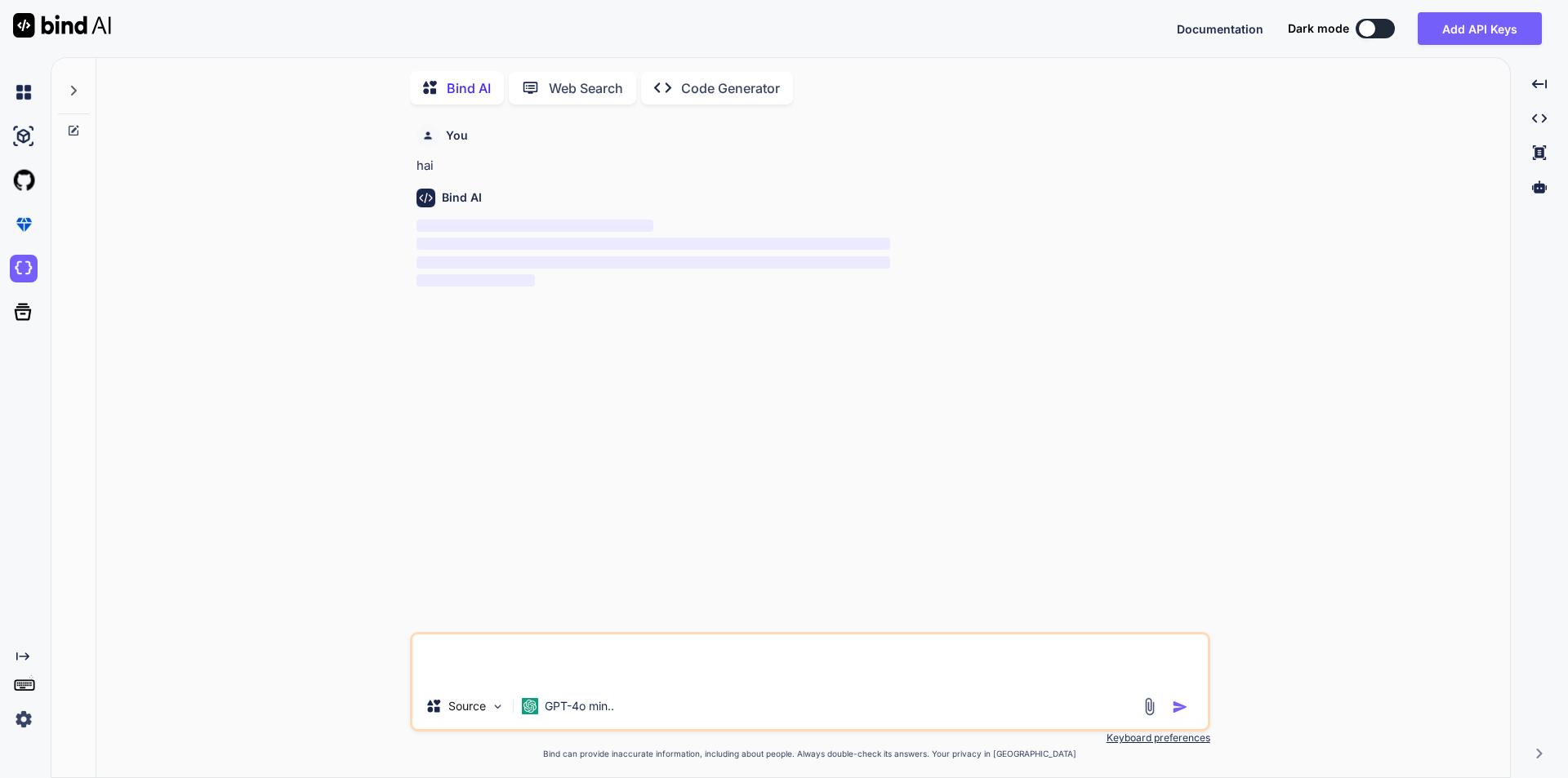
scroll to position [7, 0]
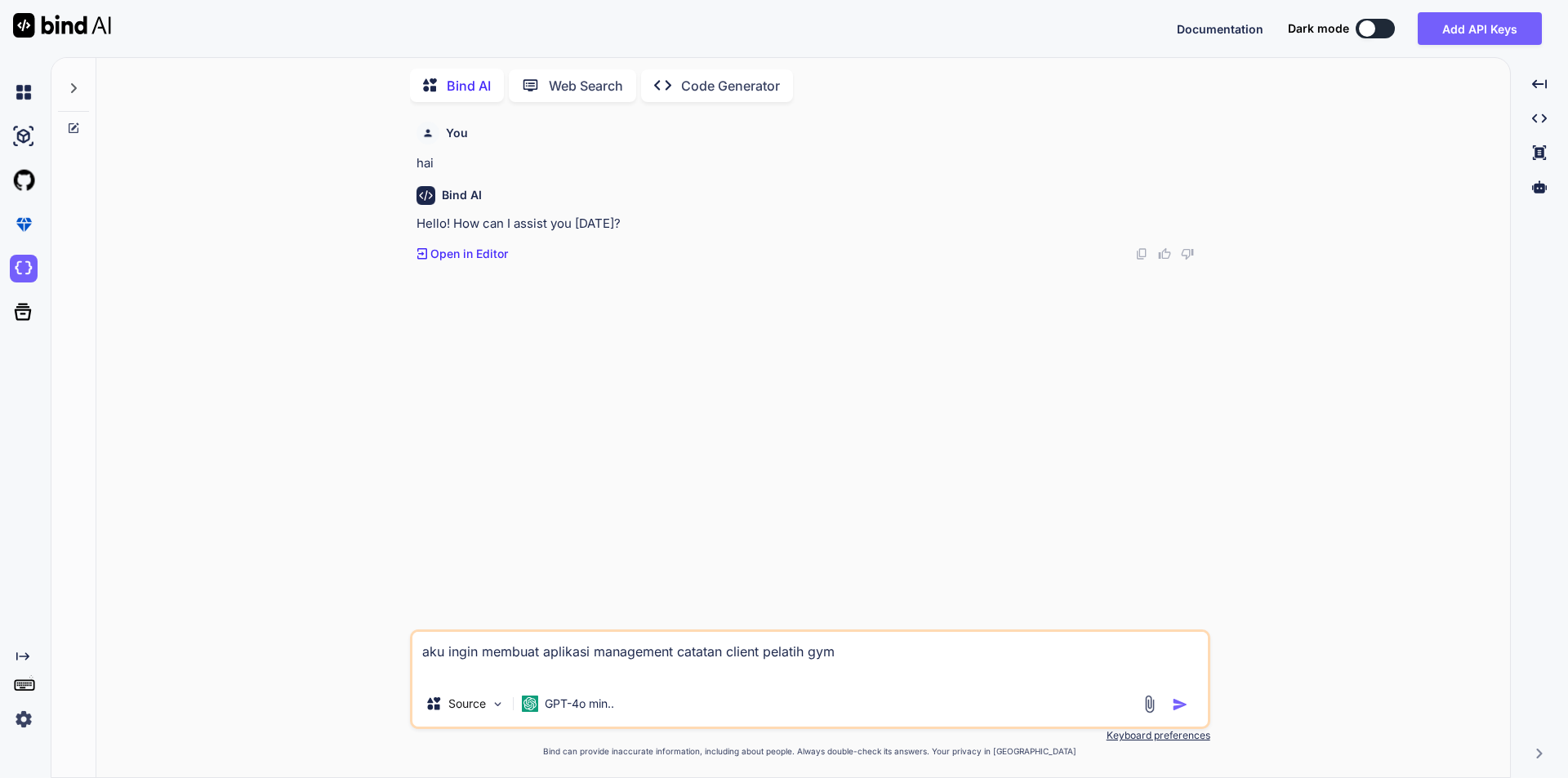
type textarea "aku ingin membuat aplikasi management catatan client pelatih gym"
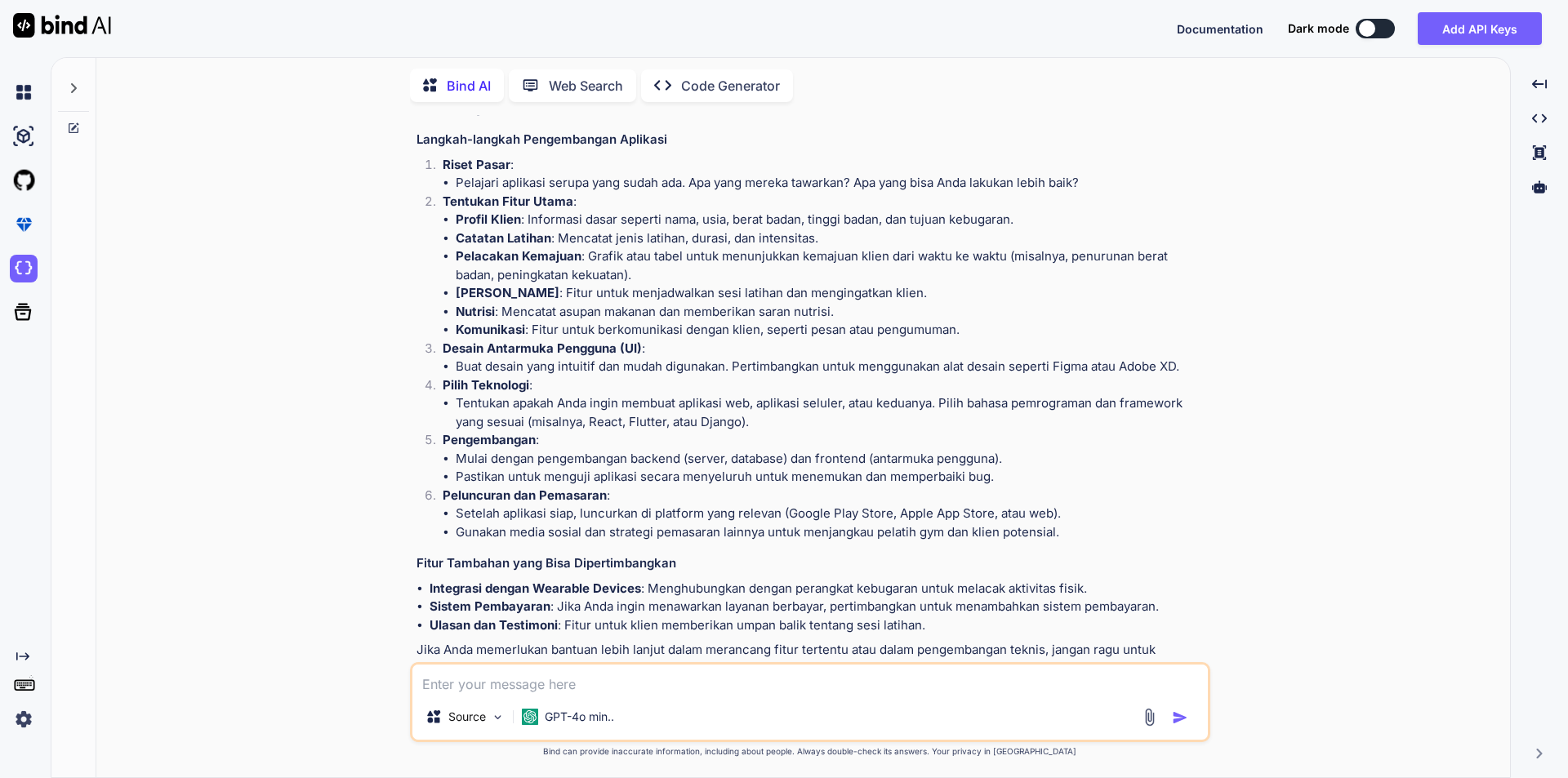
scroll to position [344, 0]
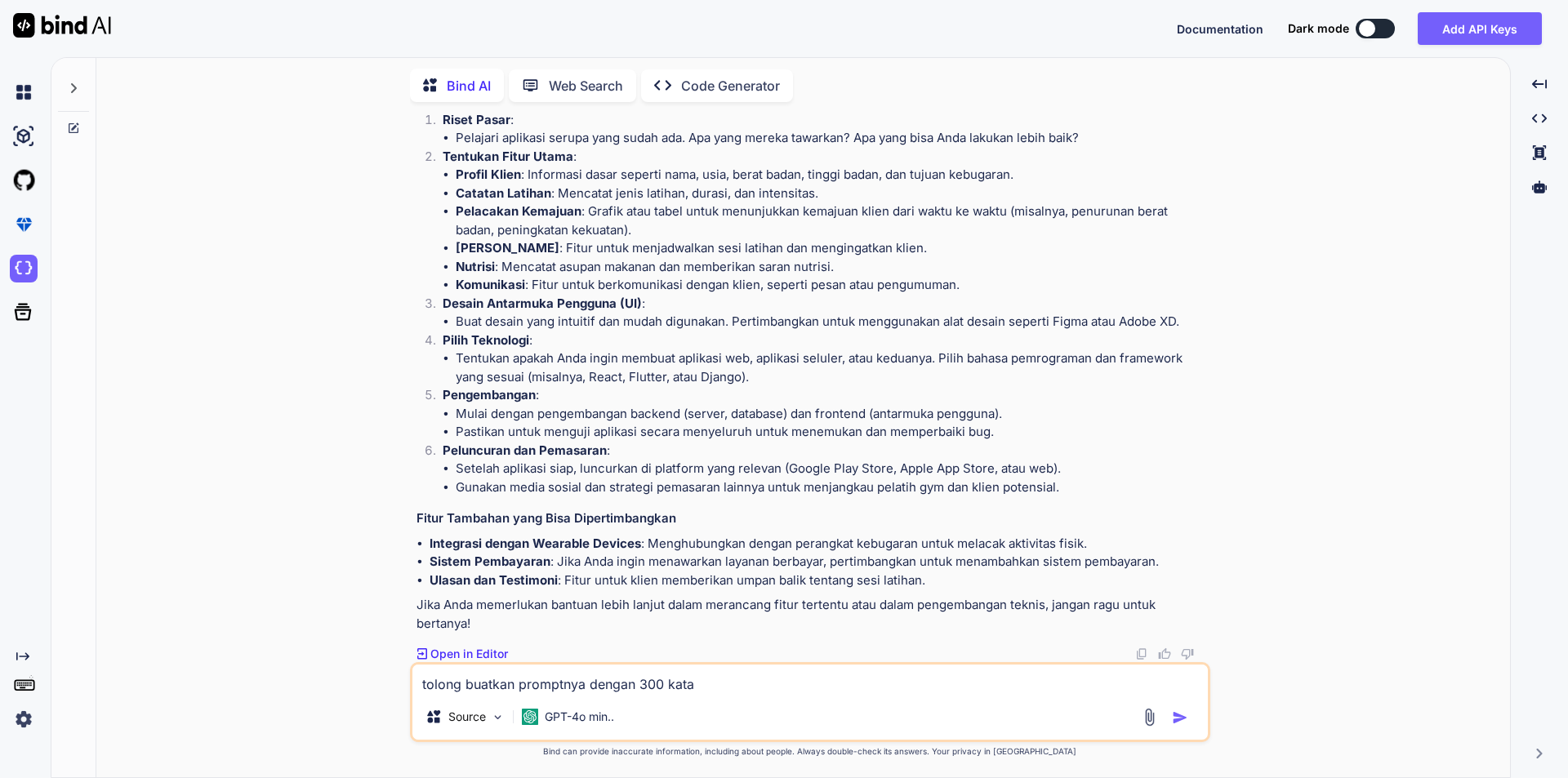
type textarea "tolong buatkan promptnya dengan 300 kata"
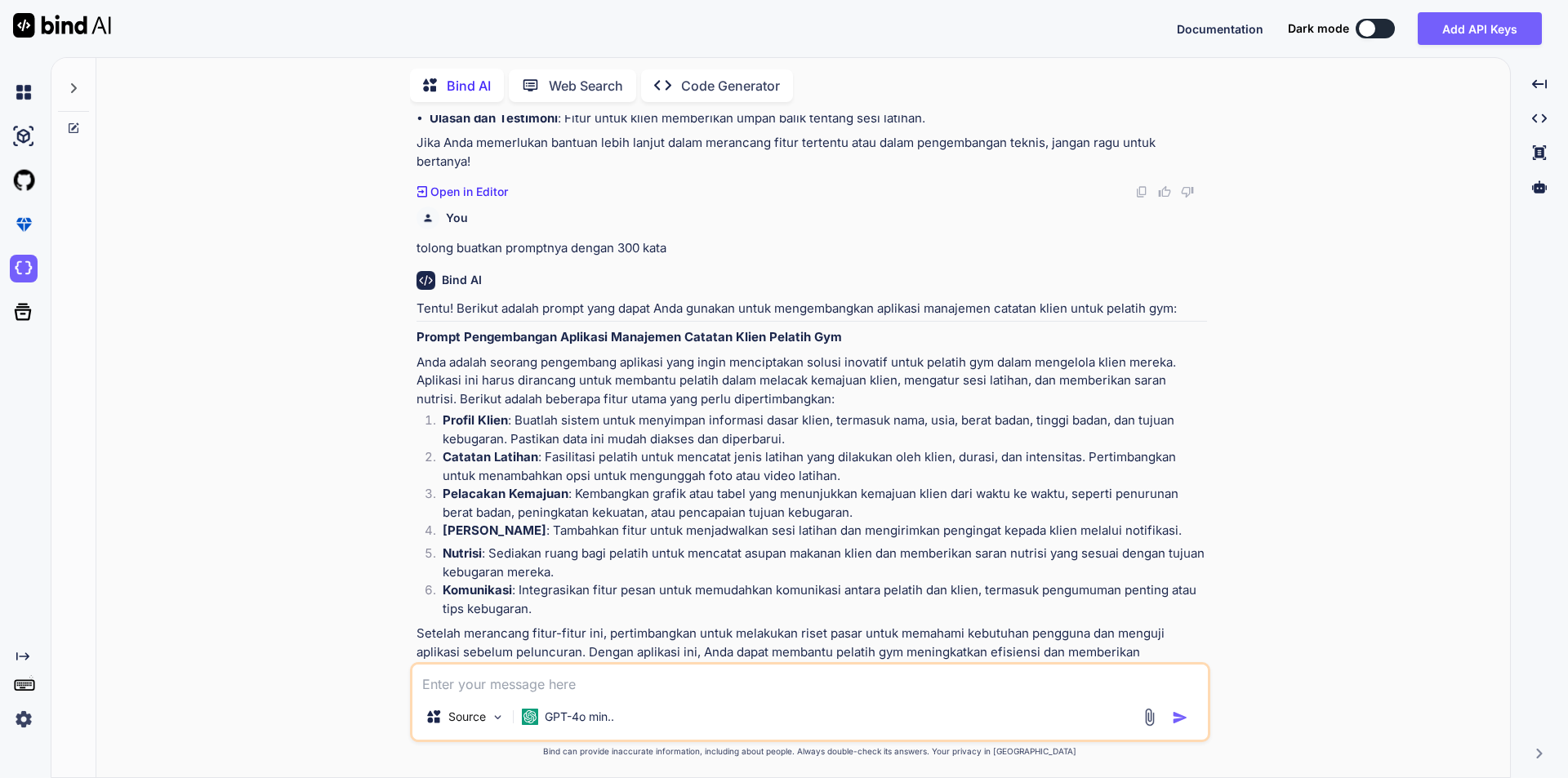
scroll to position [800, 0]
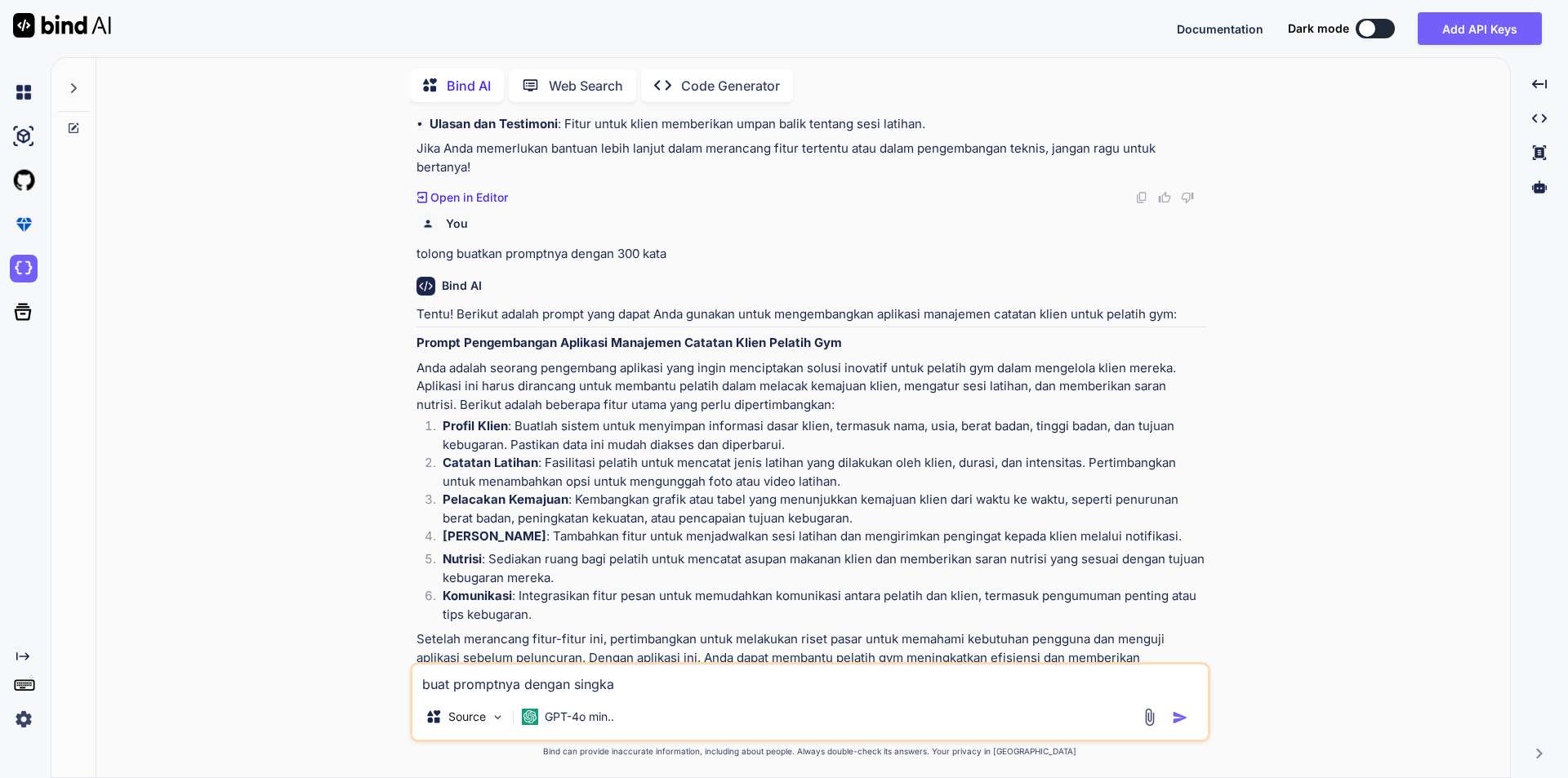
type textarea "buat promptnya dengan singkat"
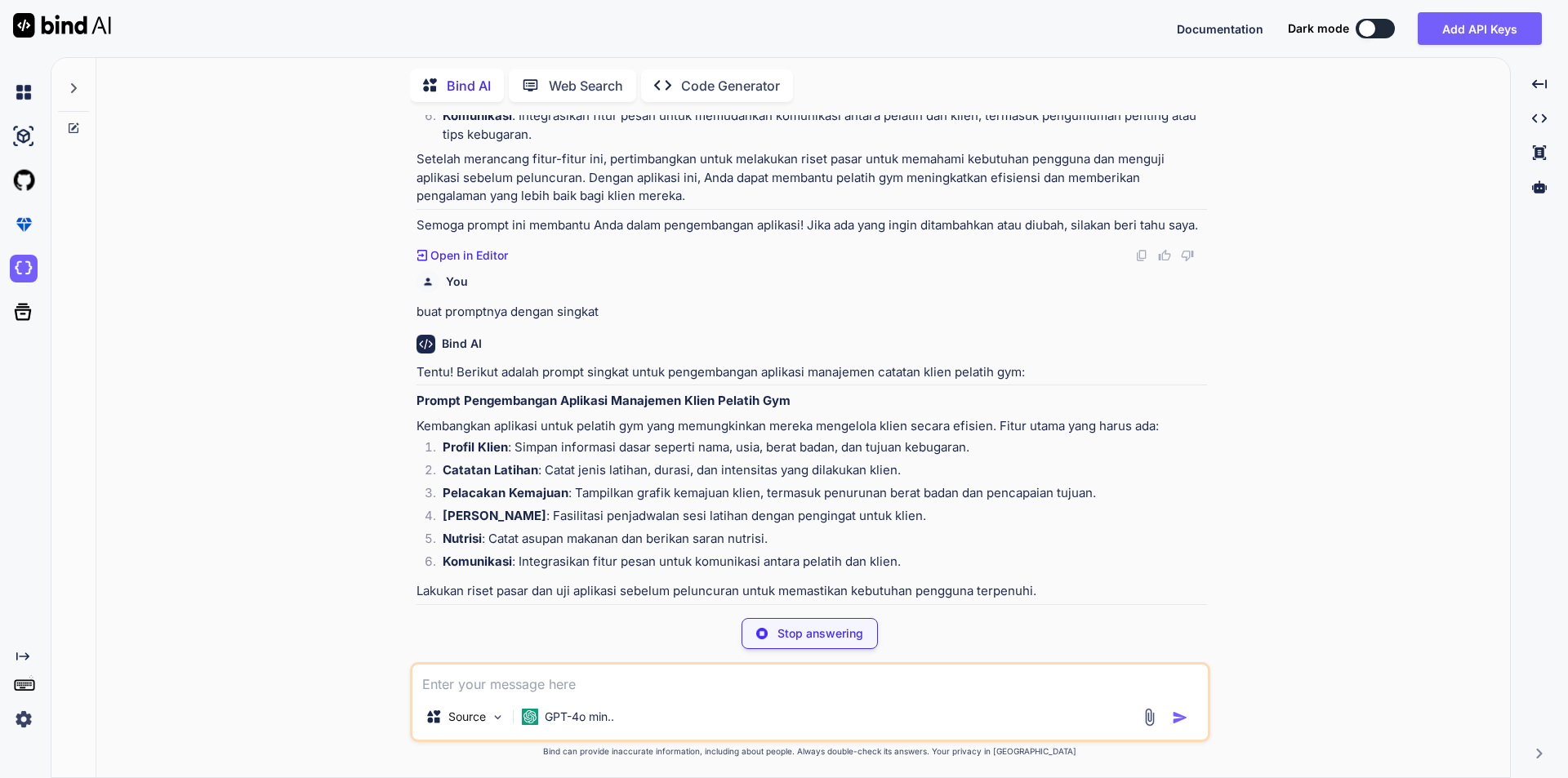
scroll to position [1277, 0]
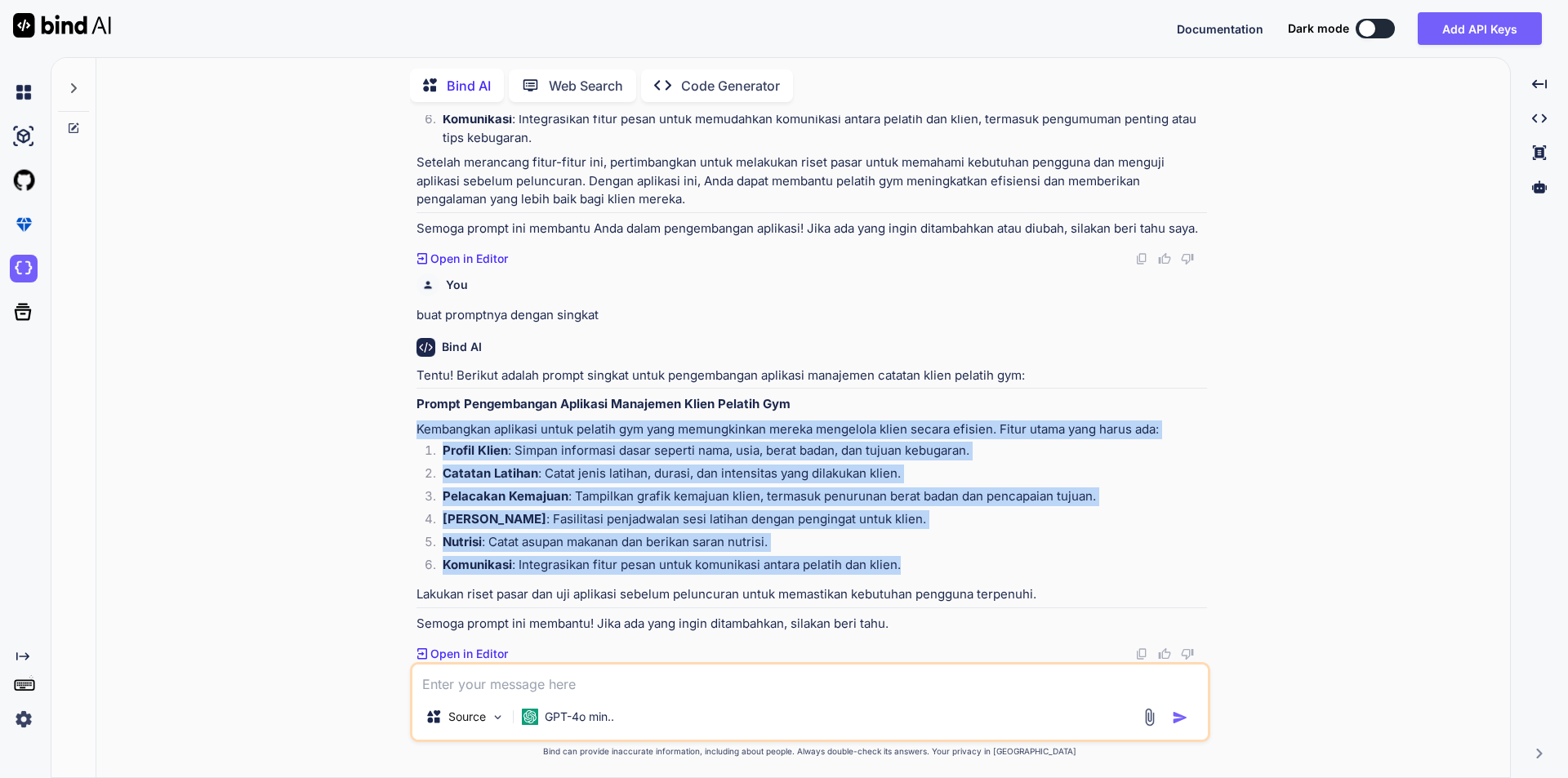
drag, startPoint x: 417, startPoint y: 432, endPoint x: 907, endPoint y: 570, distance: 509.1
click at [907, 570] on div "Tentu! Berikut adalah prompt singkat untuk pengembangan aplikasi manajemen cata…" at bounding box center [812, 499] width 790 height 267
copy div "Kembangkan aplikasi untuk pelatih gym yang memungkinkan mereka mengelola klien …"
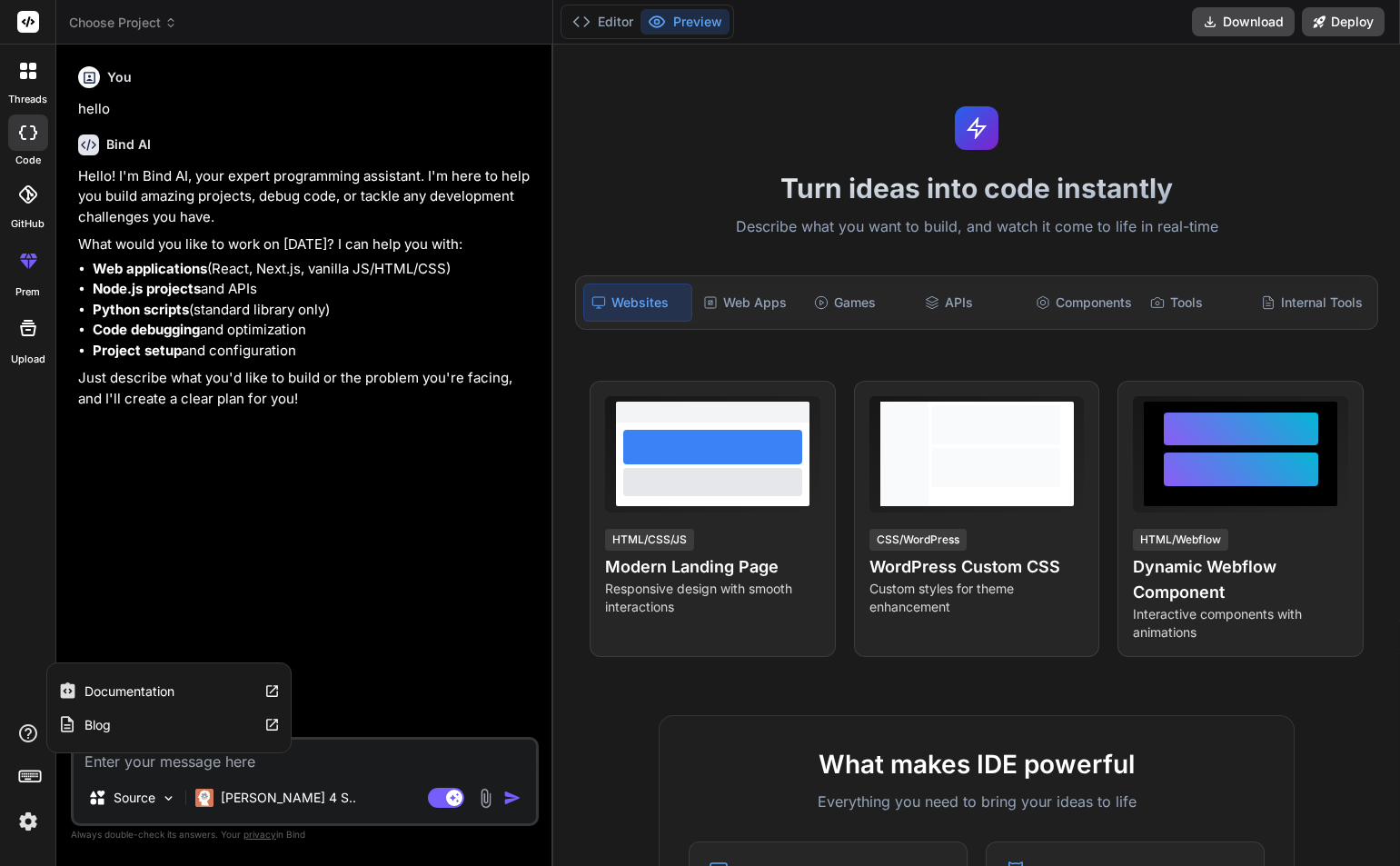
click at [111, 695] on label "Documentation" at bounding box center [129, 691] width 90 height 18
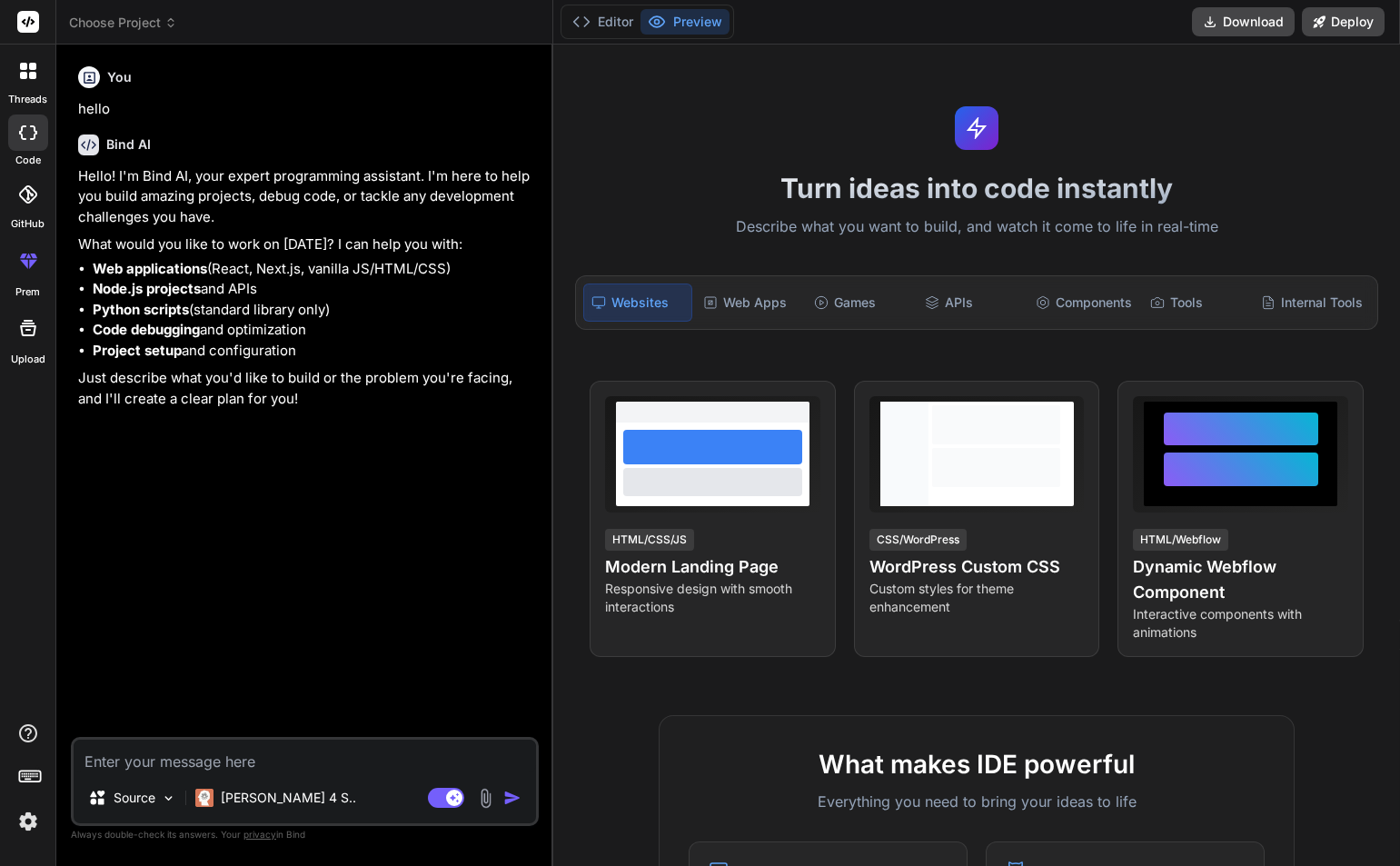
type textarea "x"
